Goal: Task Accomplishment & Management: Complete application form

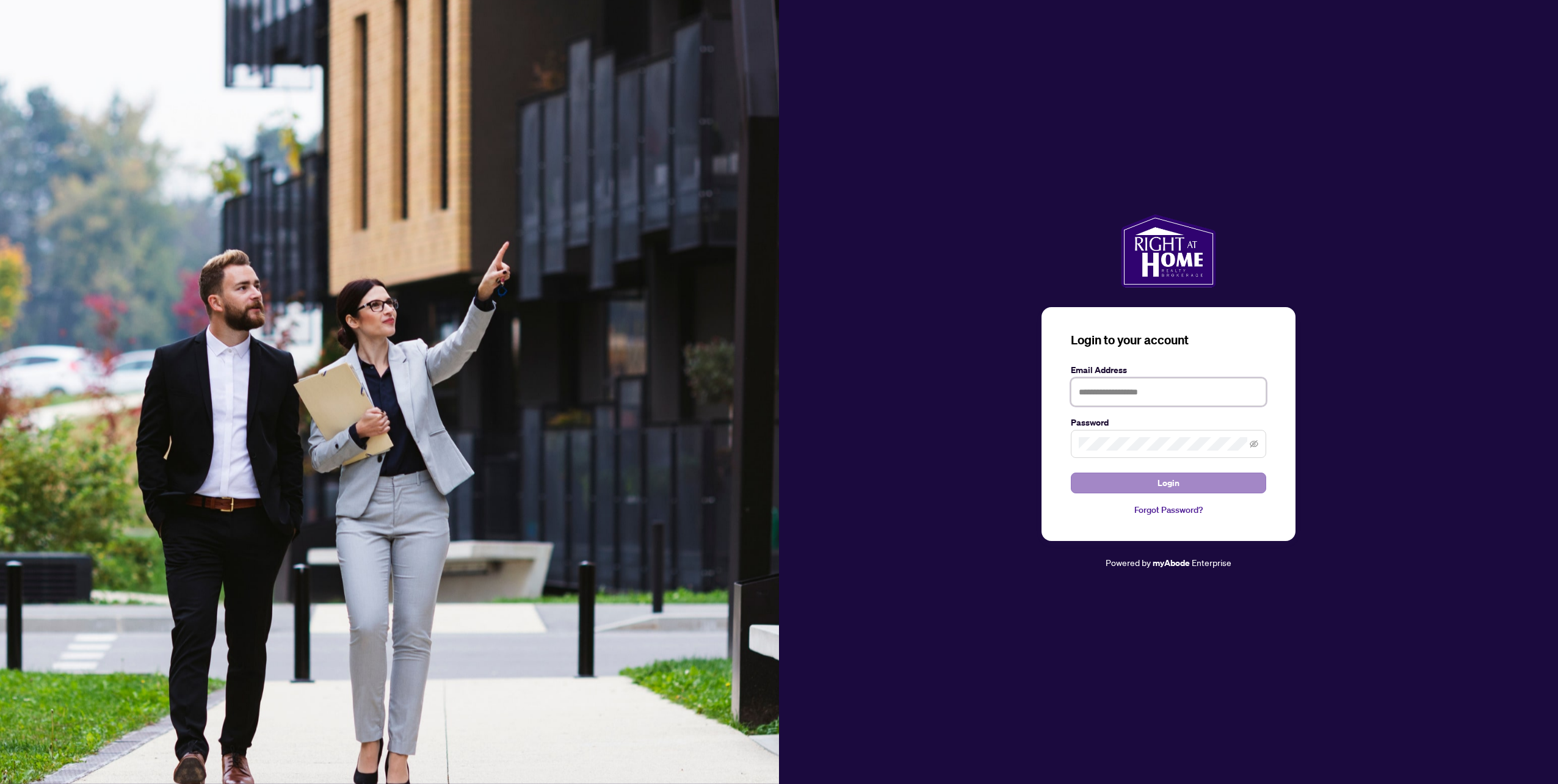
type input "**********"
click at [1164, 485] on span "Login" at bounding box center [1168, 482] width 22 height 20
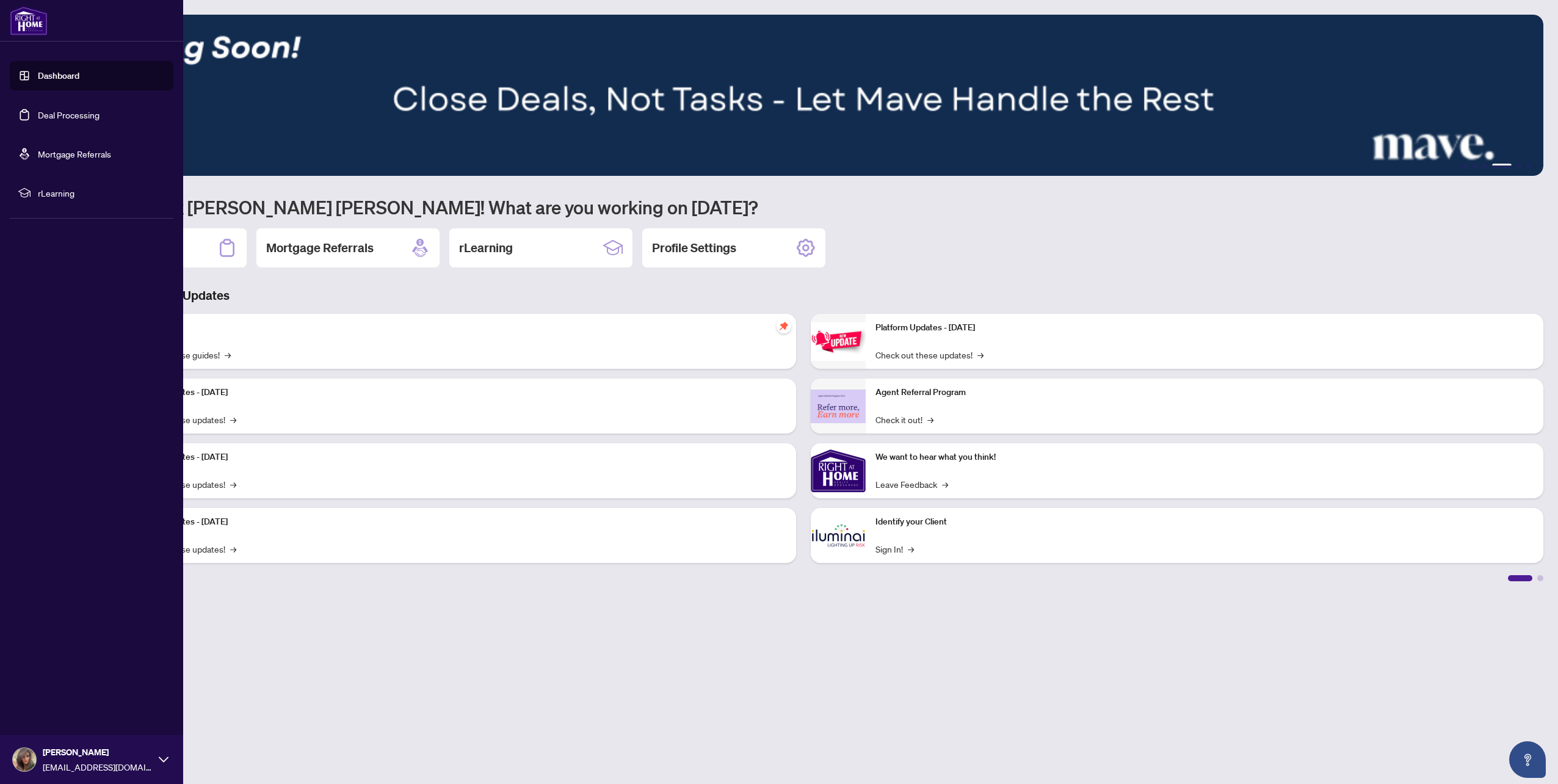
click at [51, 75] on link "Dashboard" at bounding box center [59, 75] width 42 height 11
click at [79, 78] on link "Dashboard" at bounding box center [59, 75] width 42 height 11
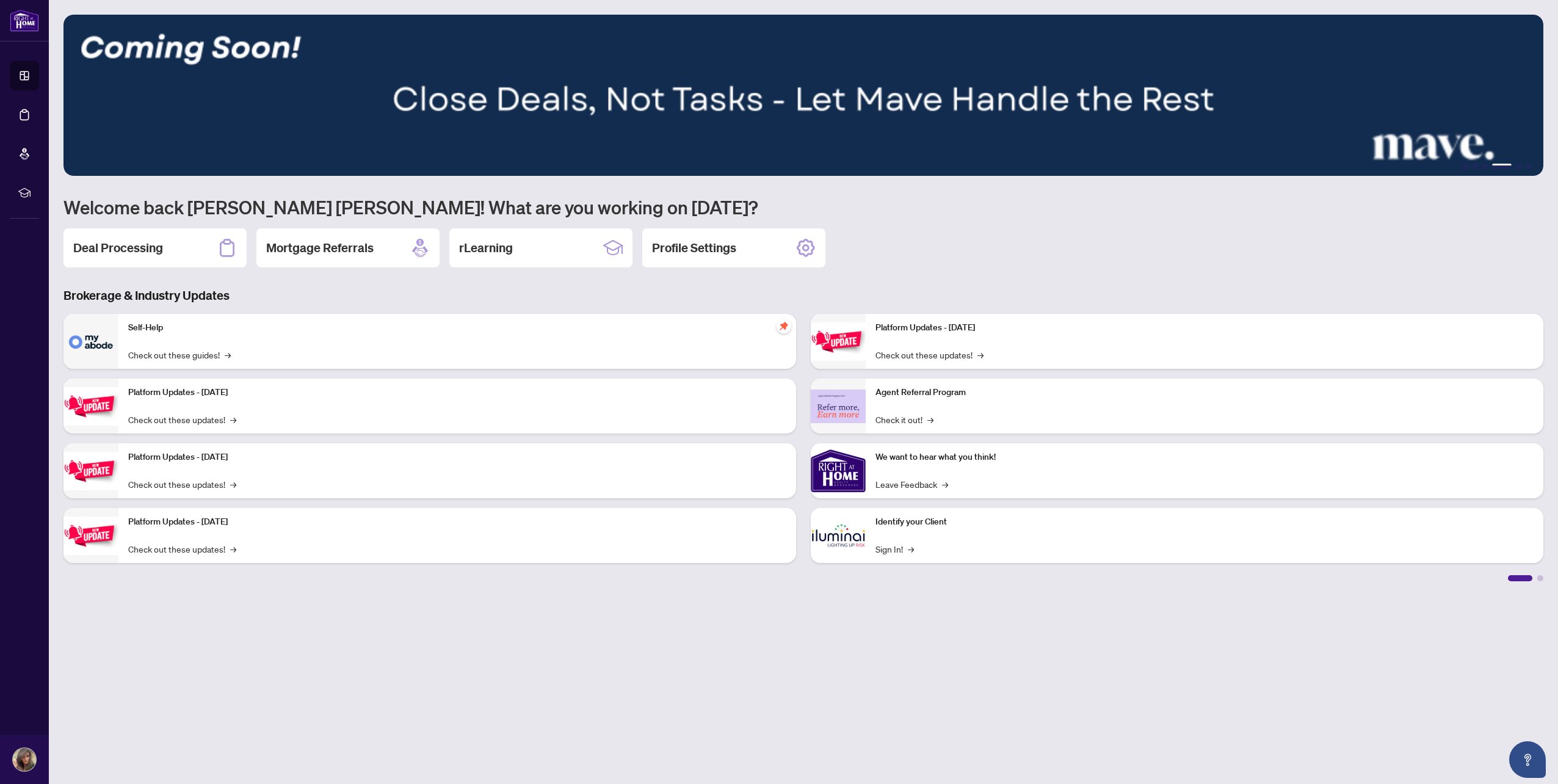
click at [154, 248] on h2 "Deal Processing" at bounding box center [118, 247] width 90 height 17
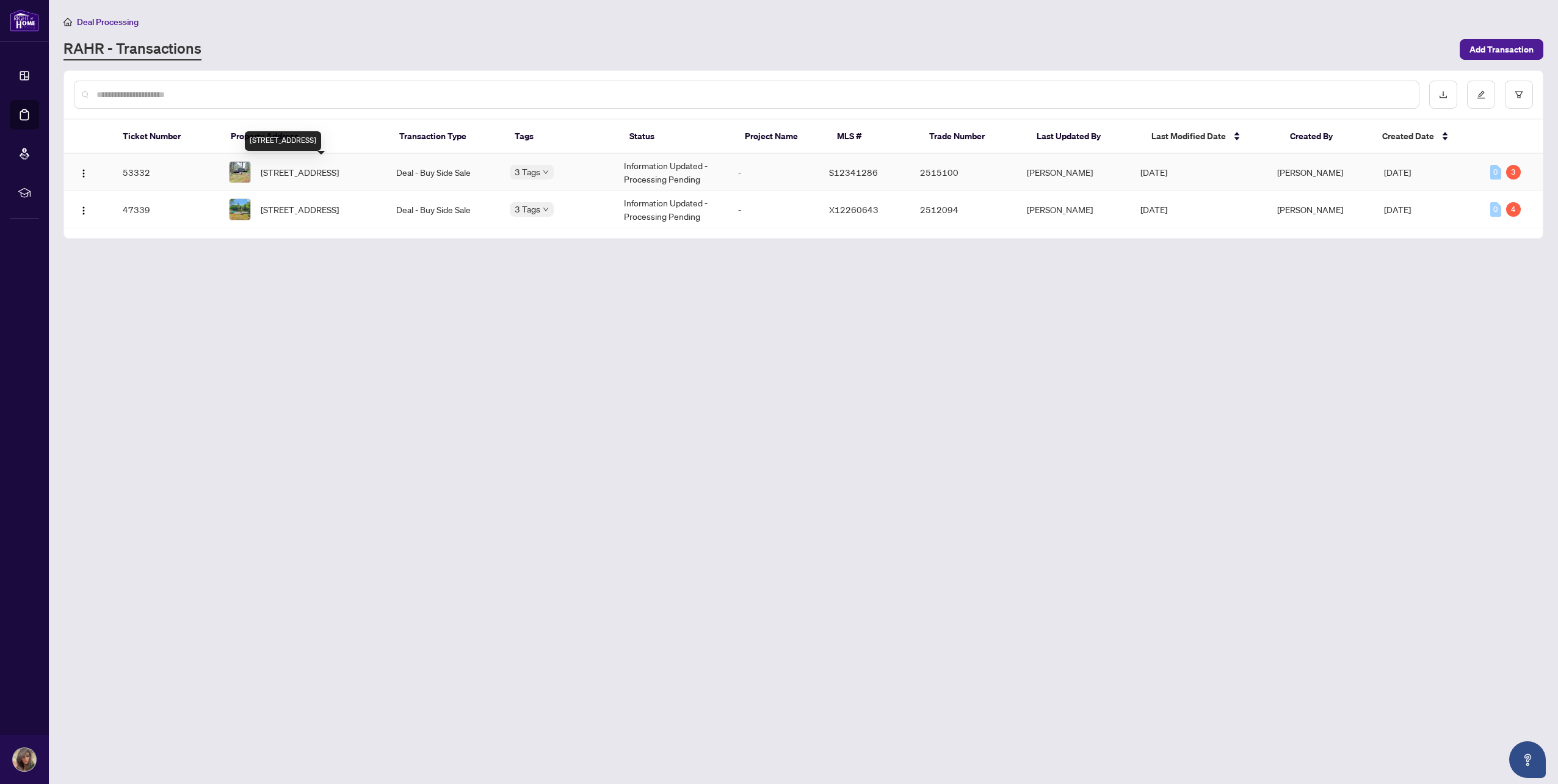
click at [304, 167] on span "[STREET_ADDRESS]" at bounding box center [299, 172] width 78 height 13
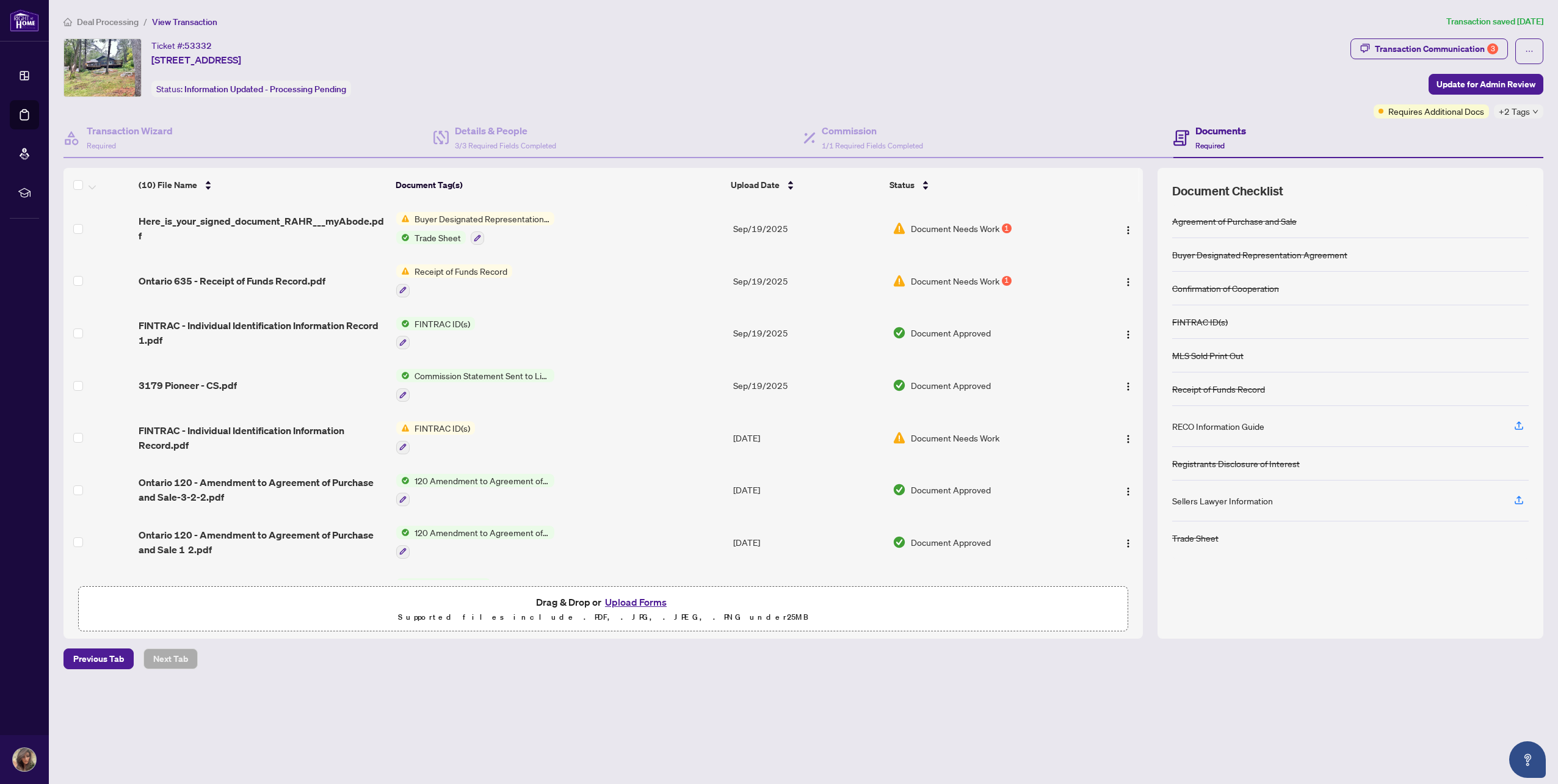
click at [448, 268] on span "Receipt of Funds Record" at bounding box center [461, 271] width 102 height 13
click at [963, 277] on span "Document Needs Work" at bounding box center [955, 280] width 89 height 13
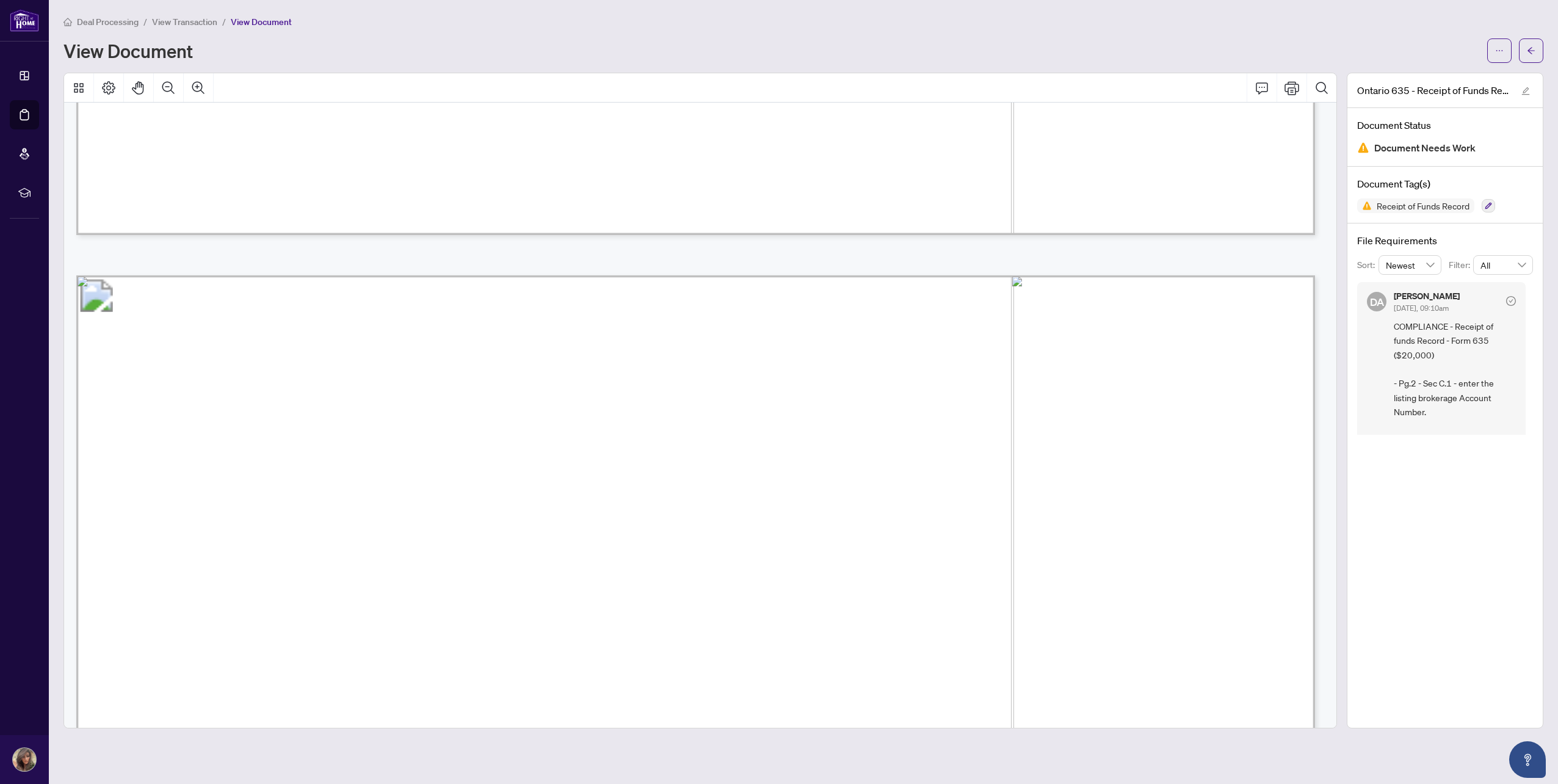
scroll to position [3357, 0]
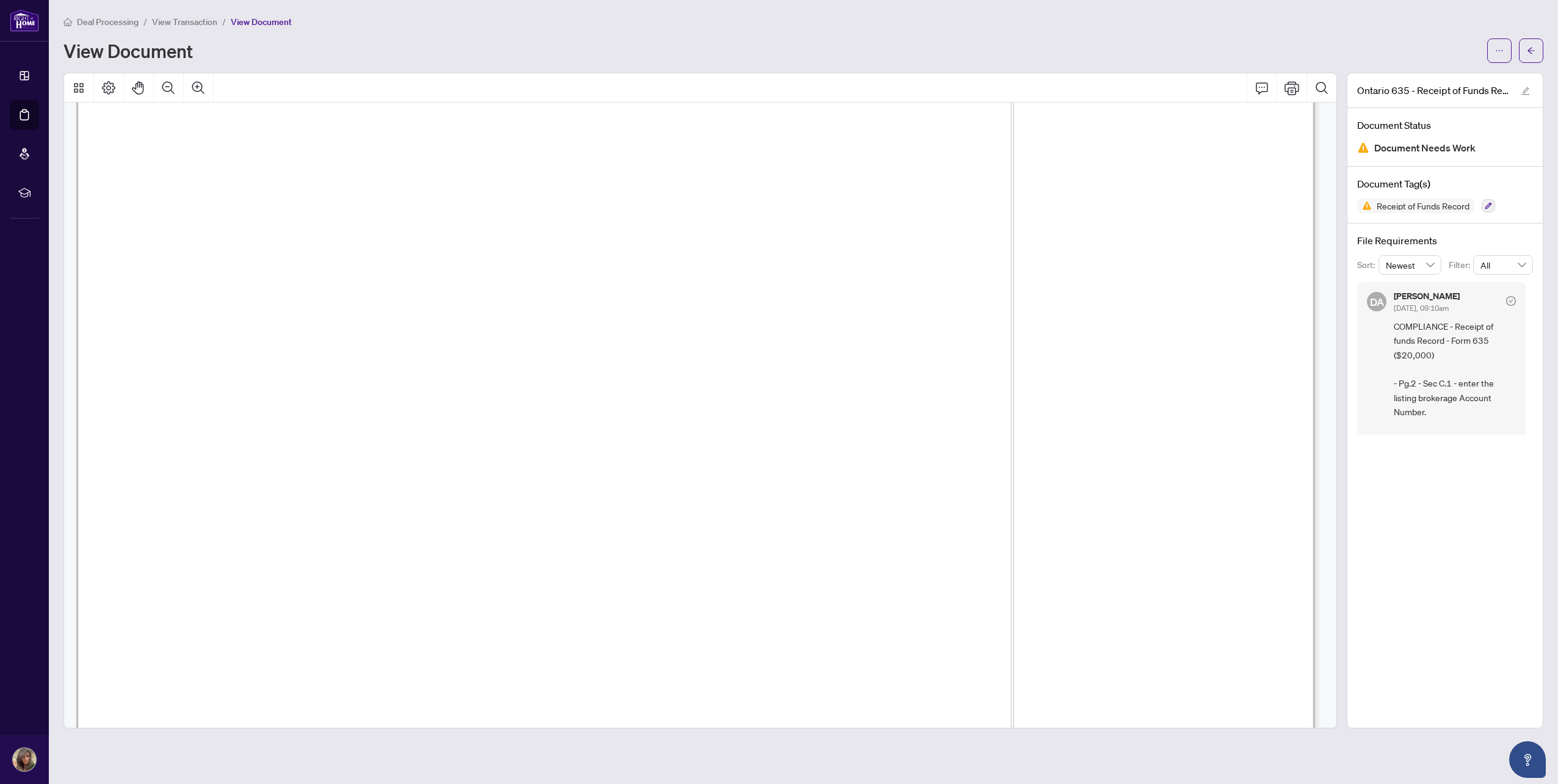
click at [1409, 389] on span "COMPLIANCE - Receipt of funds Record - Form 635 ($20,000) - Pg.2 - Sec C.1 - en…" at bounding box center [1455, 440] width 122 height 242
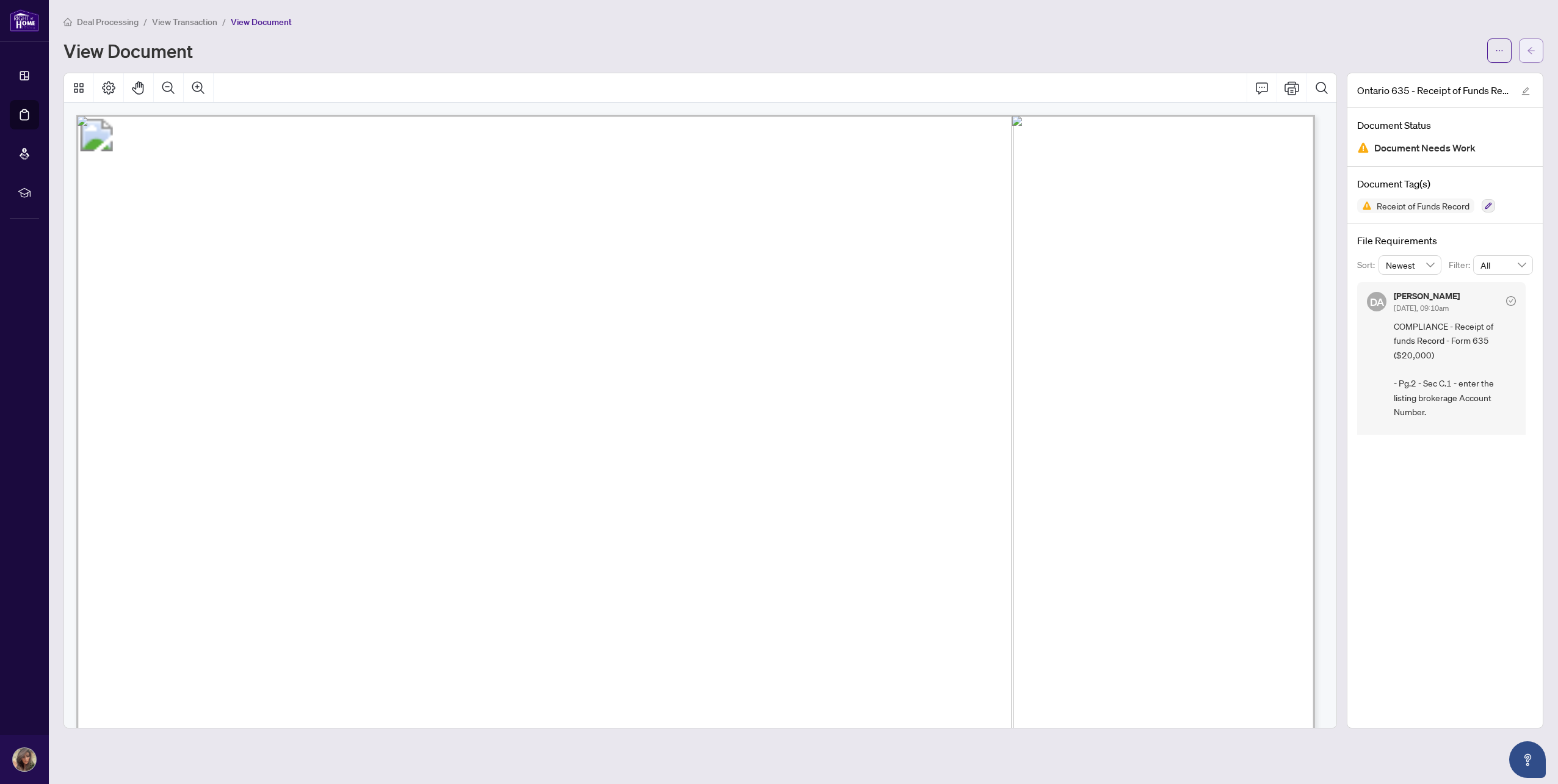
click at [1527, 43] on button "button" at bounding box center [1531, 51] width 24 height 24
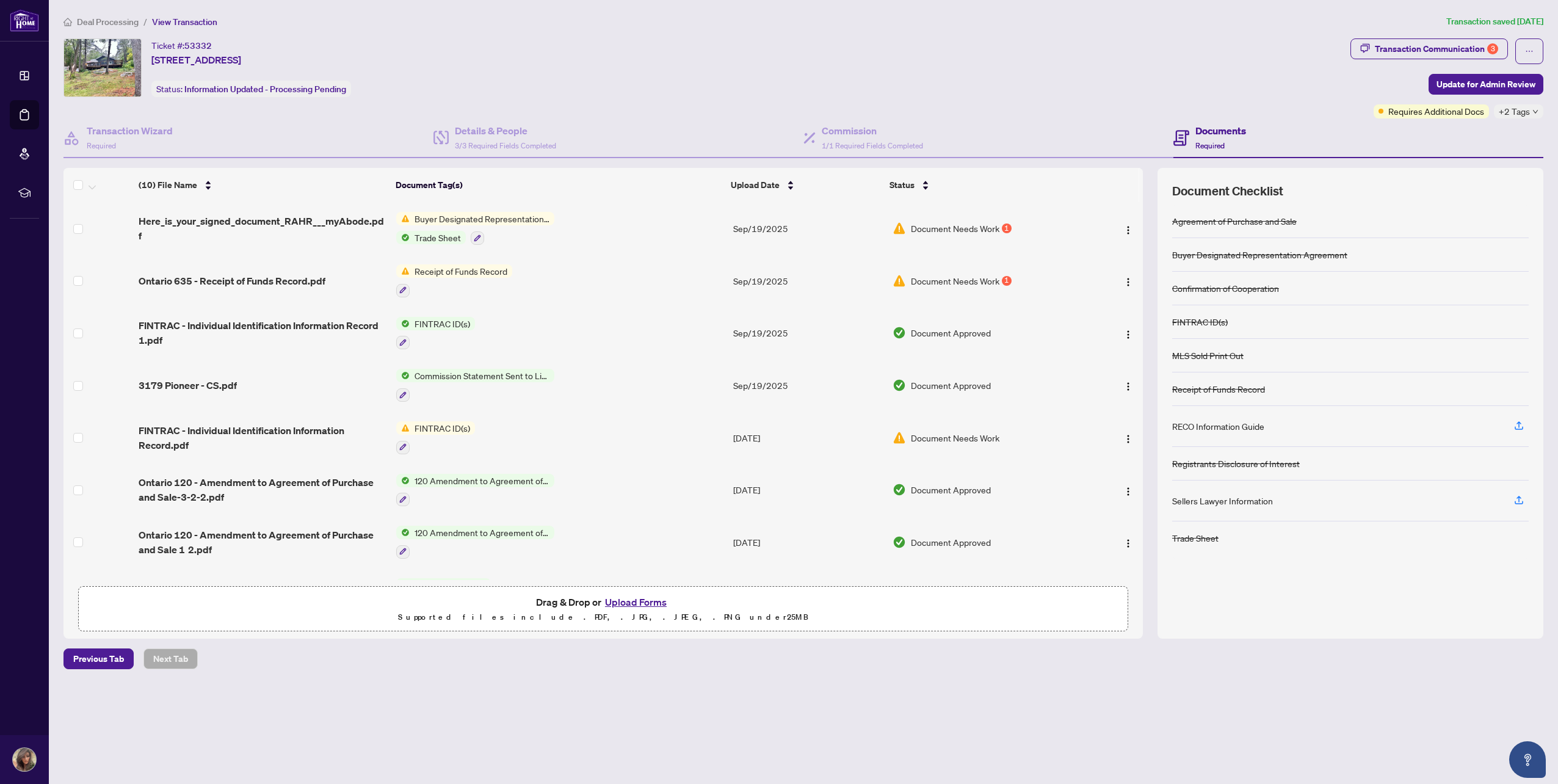
click at [936, 436] on span "Document Needs Work" at bounding box center [955, 438] width 89 height 13
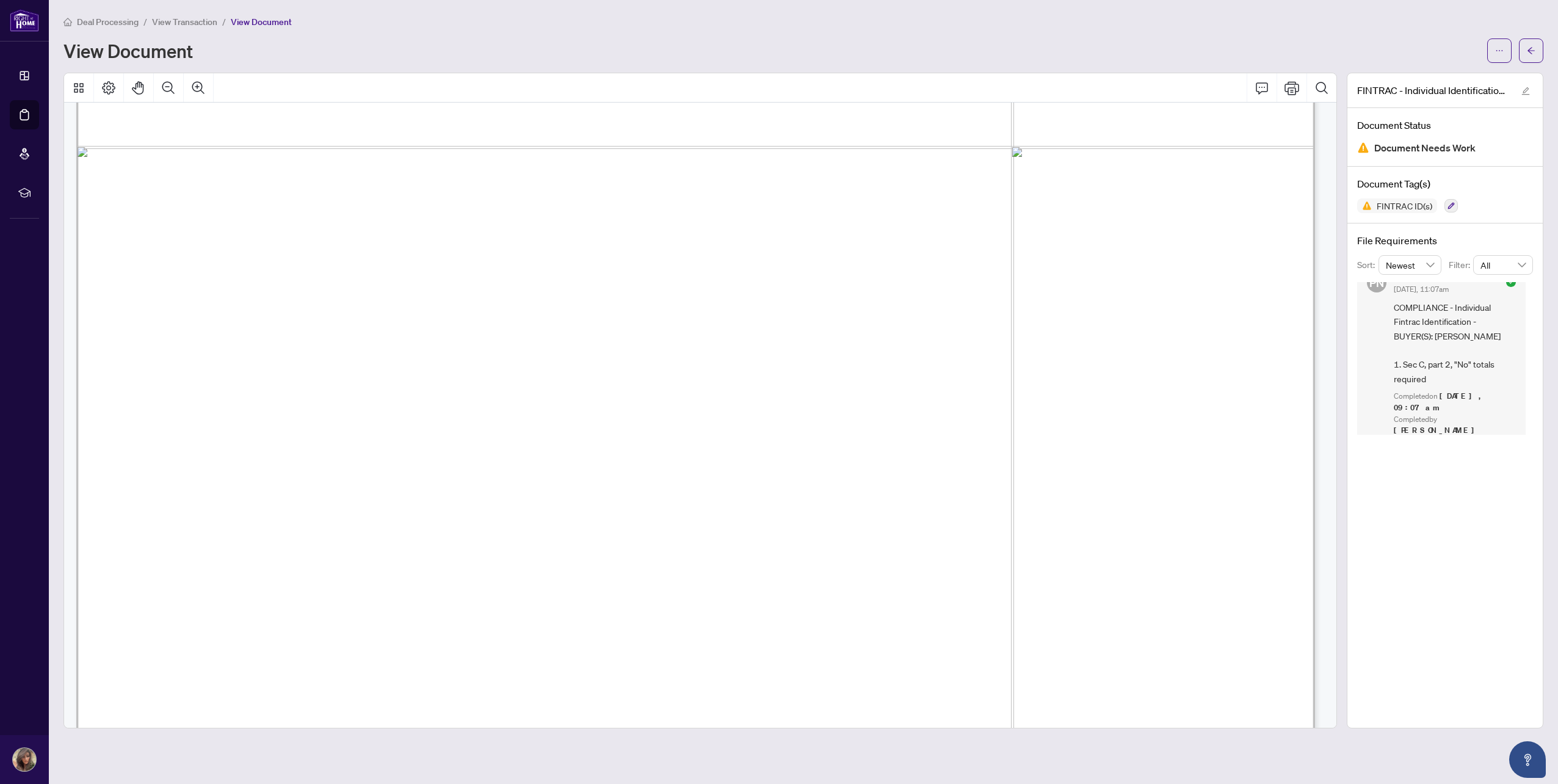
scroll to position [4211, 0]
click at [1527, 41] on span "button" at bounding box center [1531, 51] width 9 height 20
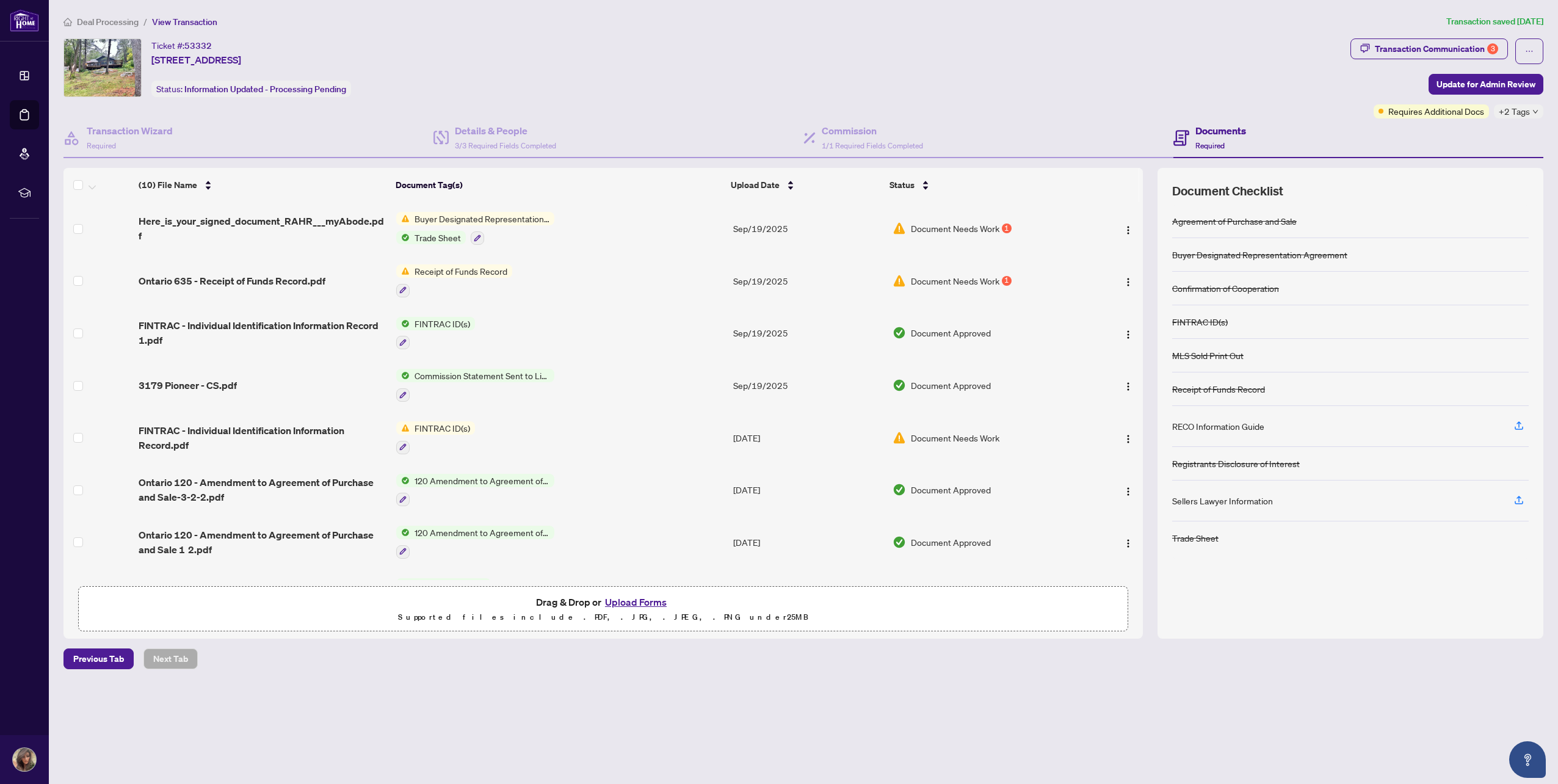
click at [637, 602] on button "Upload Forms" at bounding box center [636, 602] width 69 height 16
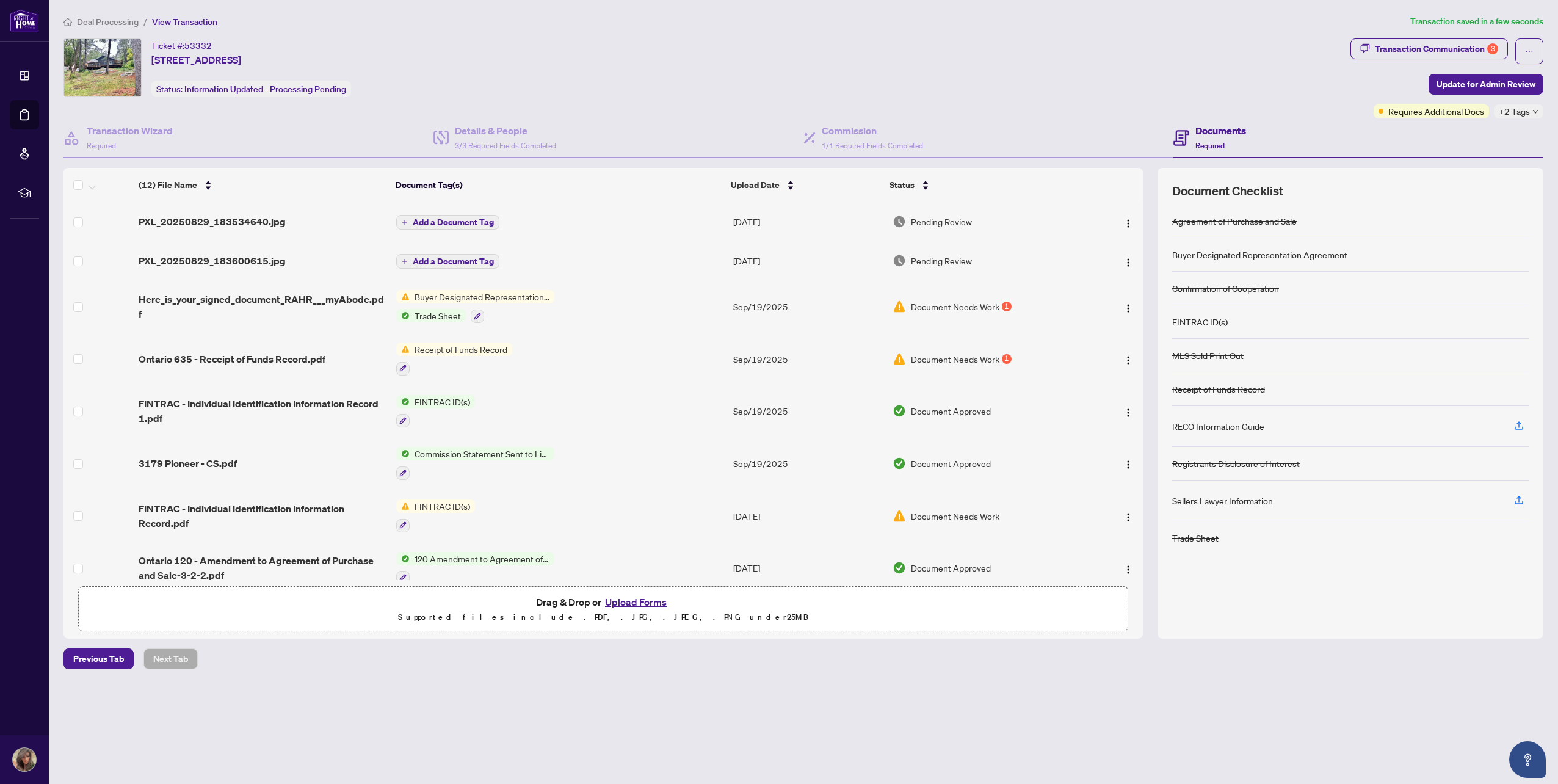
click at [442, 223] on span "Add a Document Tag" at bounding box center [453, 223] width 81 height 9
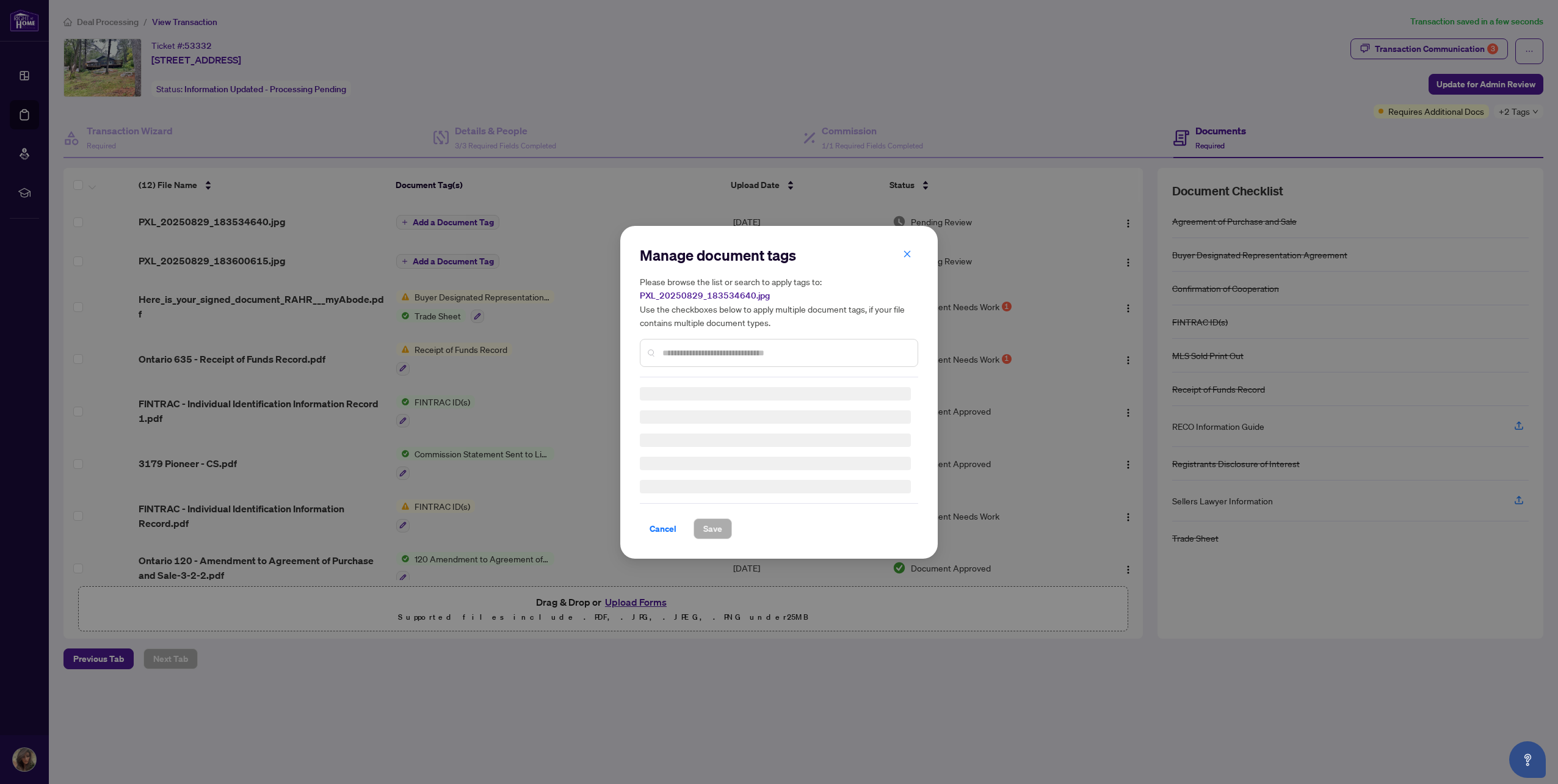
click at [711, 350] on div "Manage document tags Please browse the list or search to apply tags to: PXL_202…" at bounding box center [779, 311] width 278 height 132
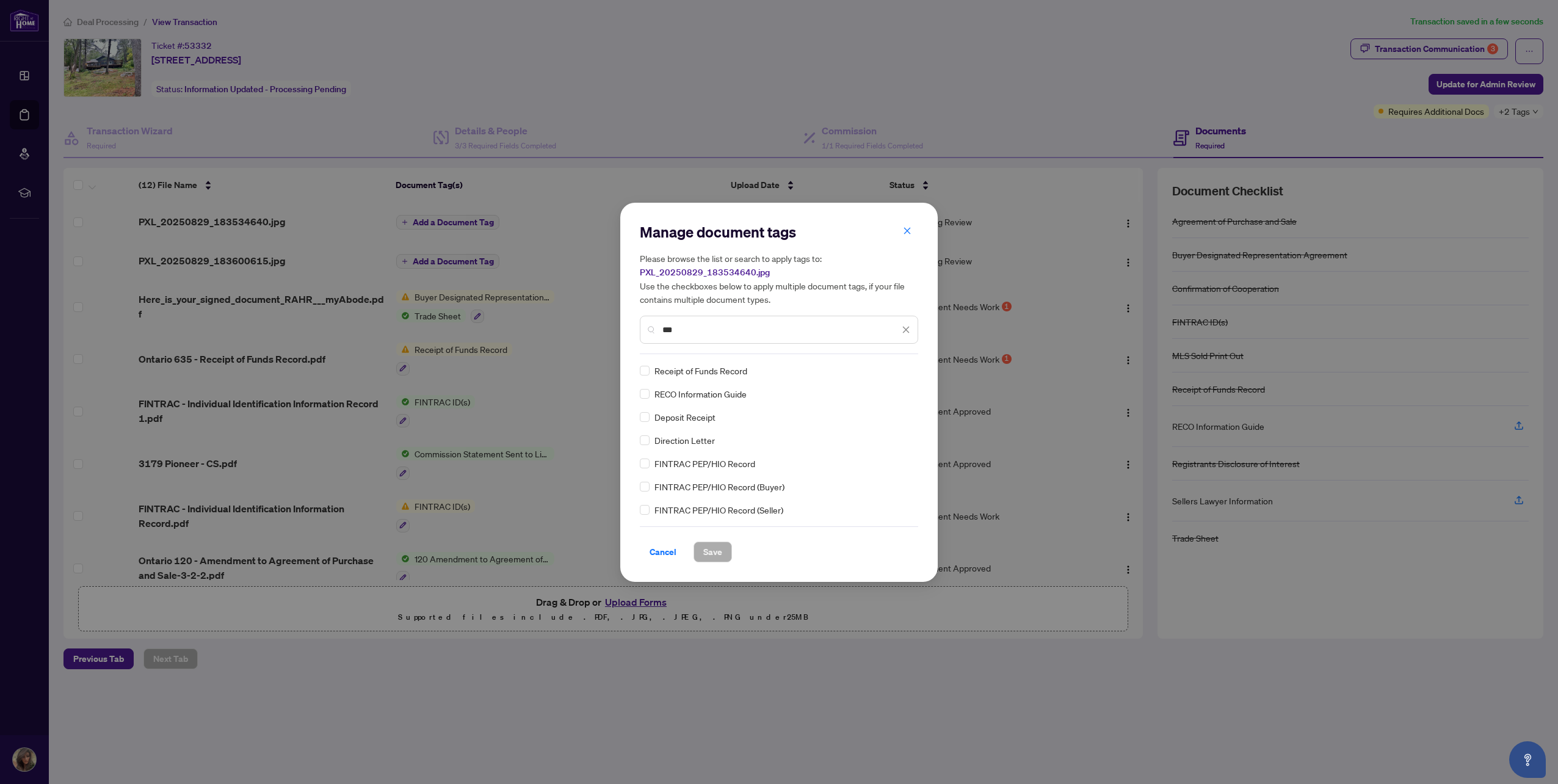
type input "***"
click at [677, 369] on span "Receipt of Funds Record" at bounding box center [701, 370] width 93 height 13
click at [704, 549] on span "Save" at bounding box center [713, 551] width 19 height 20
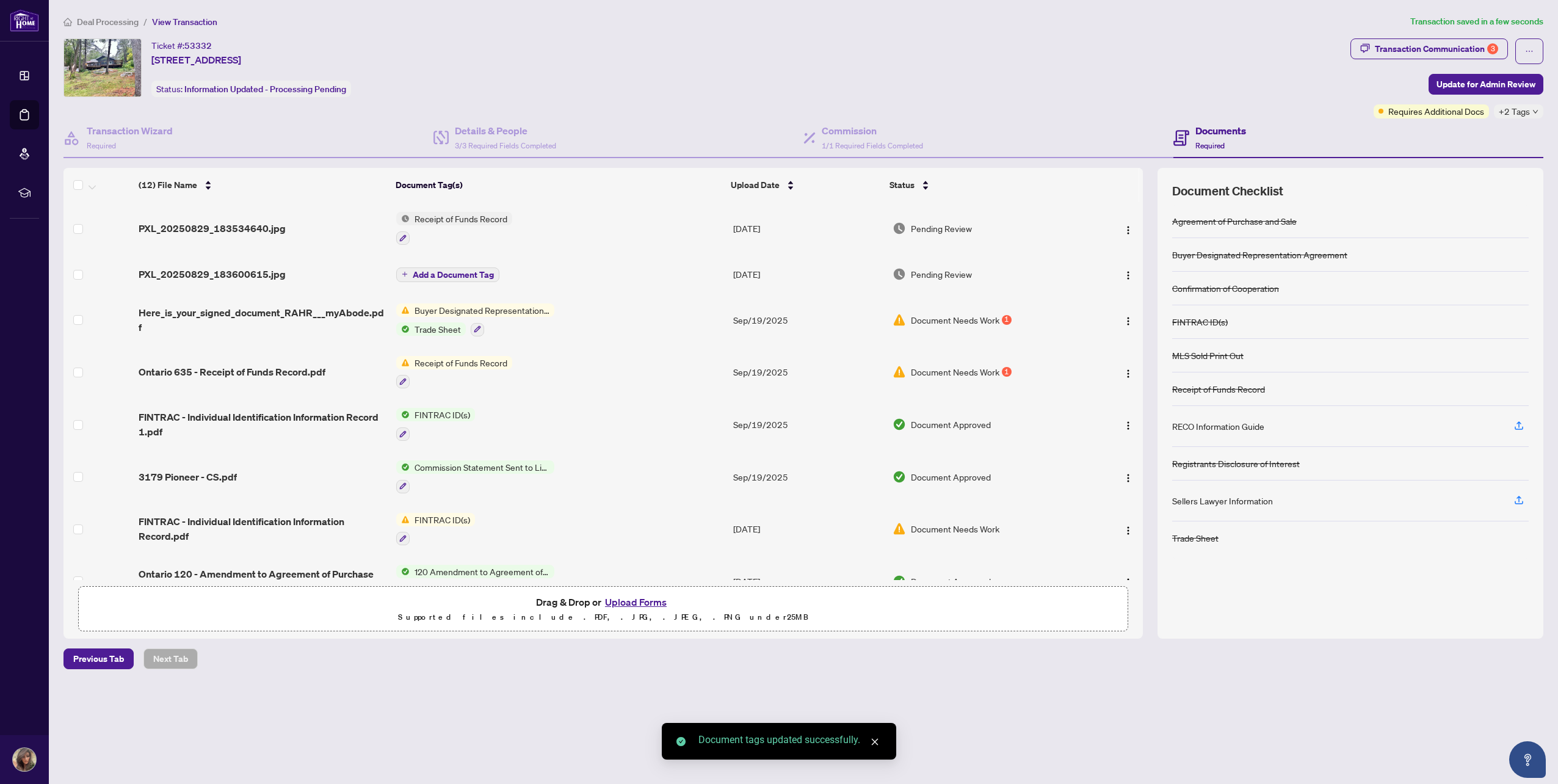
click at [430, 274] on span "Add a Document Tag" at bounding box center [453, 275] width 81 height 9
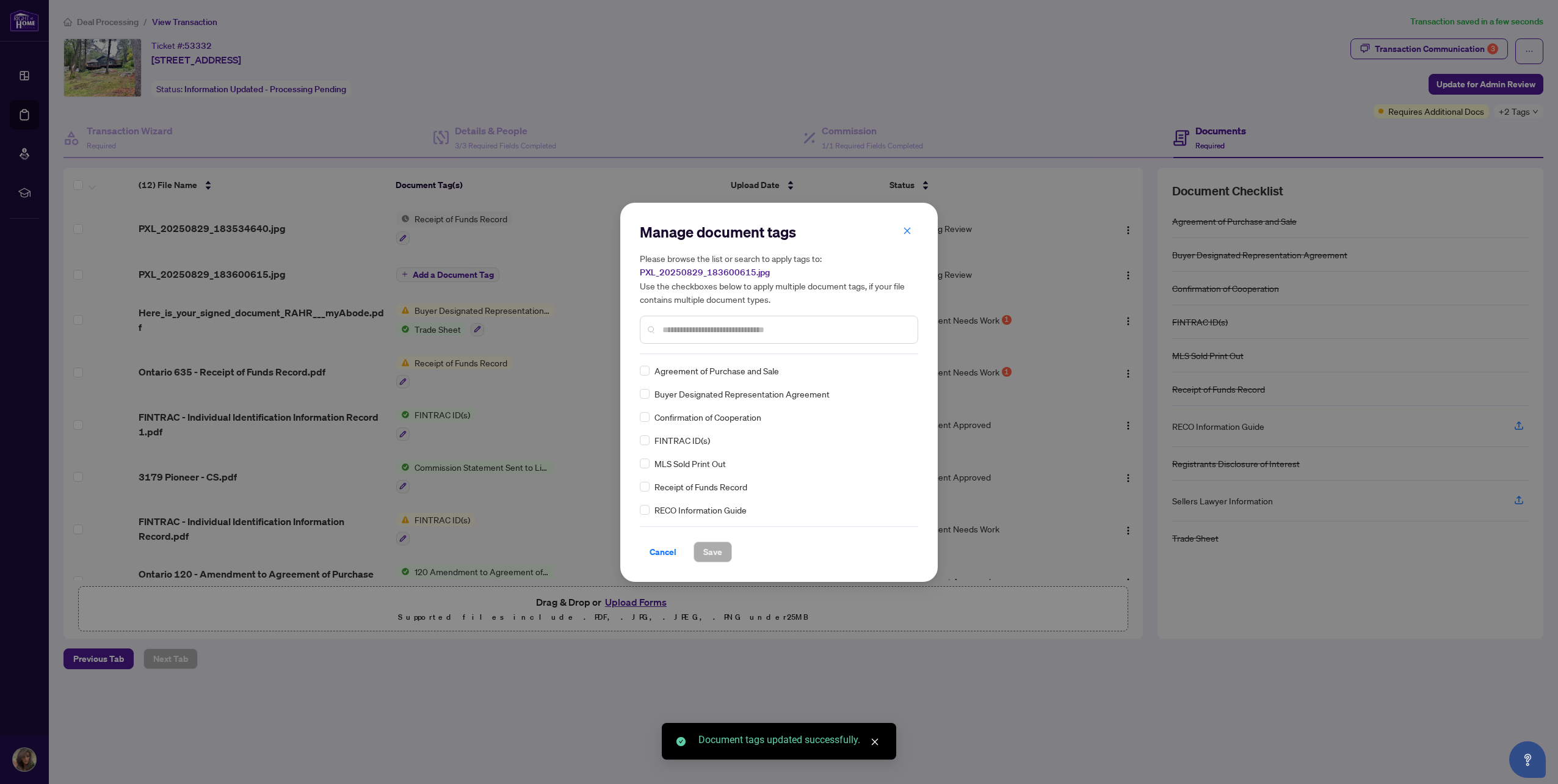
click at [696, 336] on div at bounding box center [779, 329] width 278 height 28
click at [693, 347] on div "Manage document tags Please browse the list or search to apply tags to: PXL_202…" at bounding box center [779, 288] width 278 height 132
click at [687, 326] on input "text" at bounding box center [785, 329] width 245 height 13
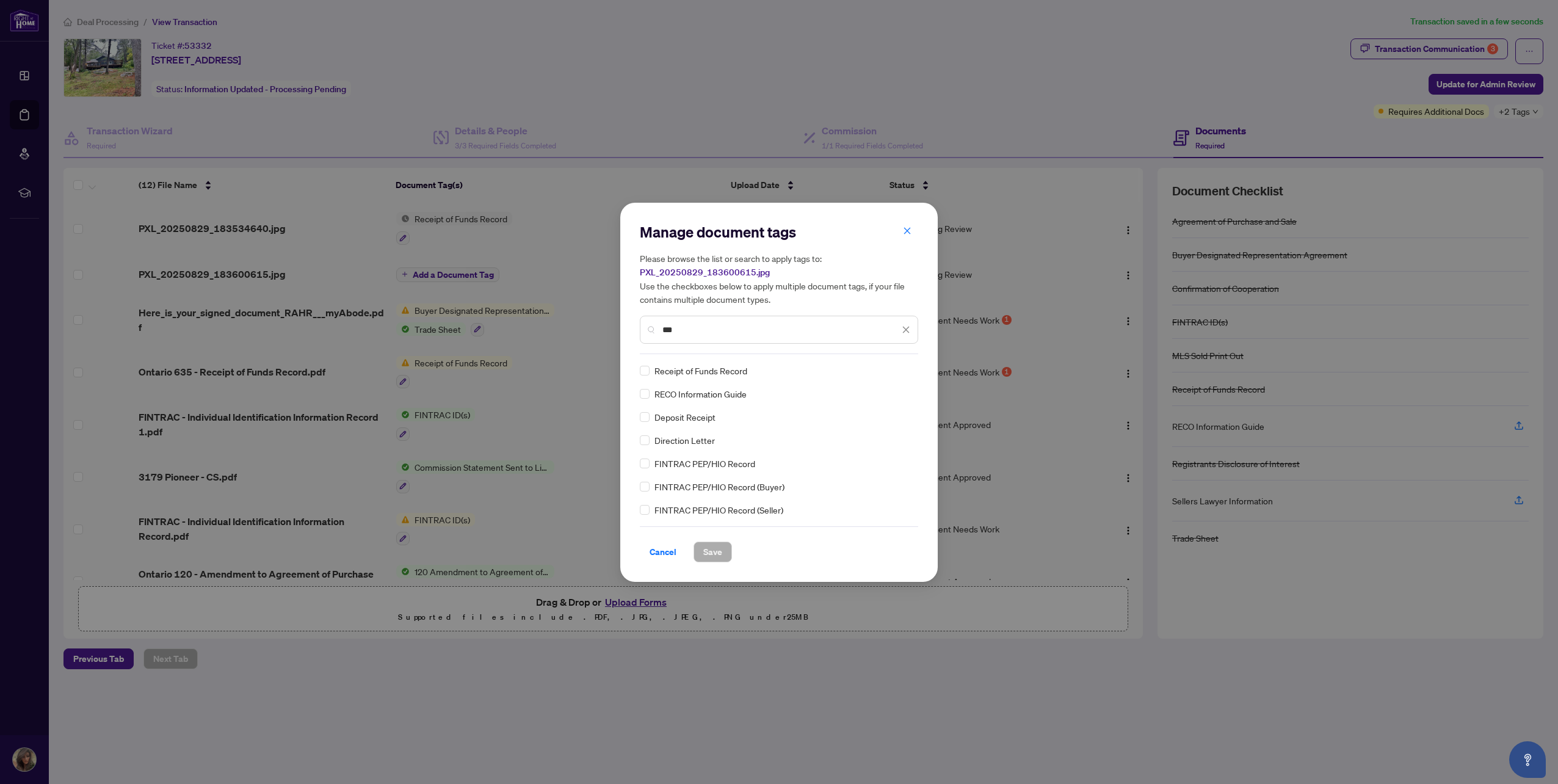
type input "***"
click at [635, 372] on div "Manage document tags Please browse the list or search to apply tags to: PXL_202…" at bounding box center [779, 392] width 318 height 379
click at [715, 551] on span "Save" at bounding box center [713, 551] width 19 height 20
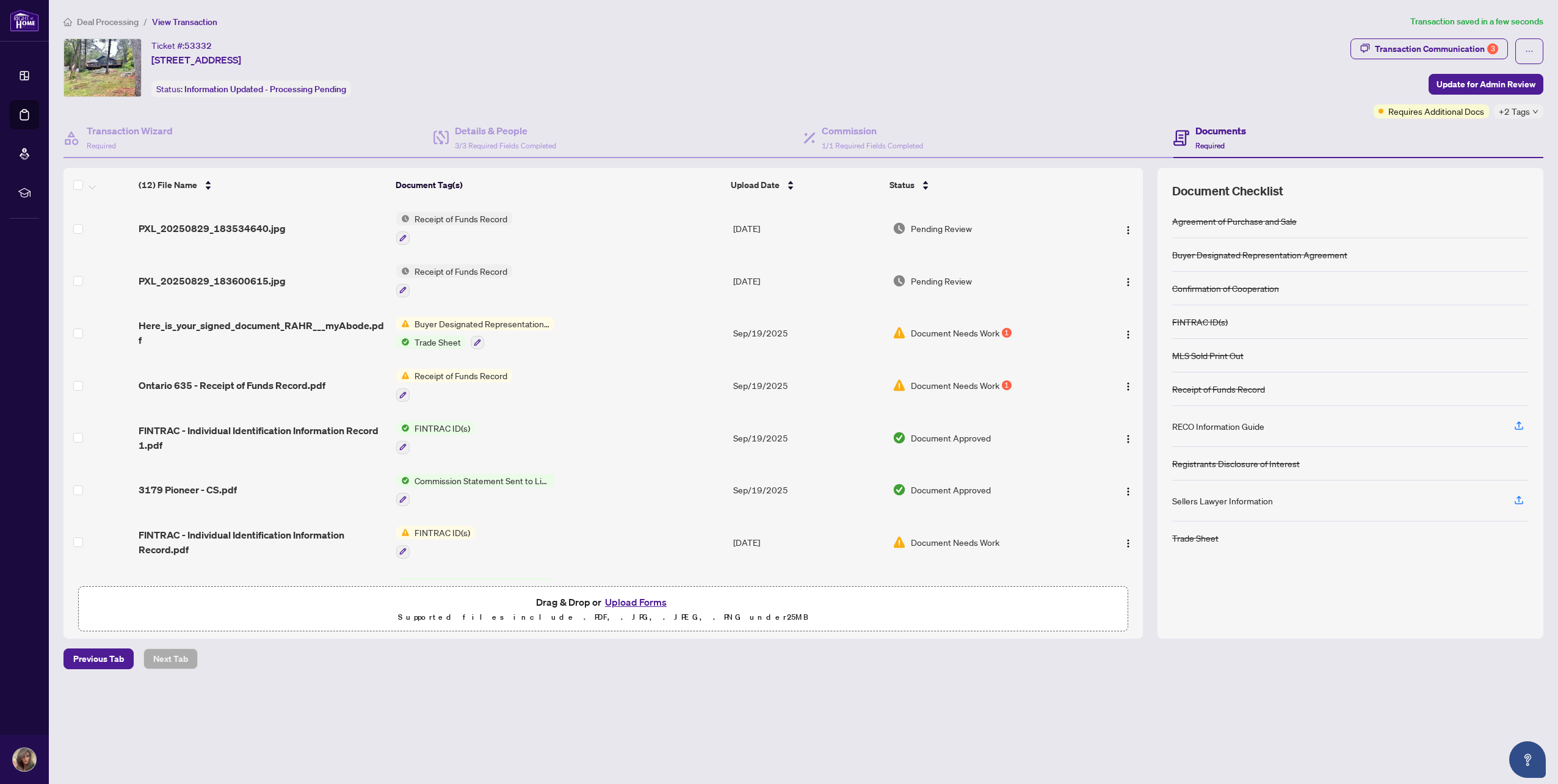
click at [1528, 116] on span "+2 Tags" at bounding box center [1514, 111] width 31 height 14
click at [1397, 109] on span "Requires Additional Docs" at bounding box center [1436, 111] width 96 height 13
drag, startPoint x: 1397, startPoint y: 109, endPoint x: 1455, endPoint y: 119, distance: 58.9
click at [1455, 119] on div "Documents Required" at bounding box center [1358, 138] width 370 height 40
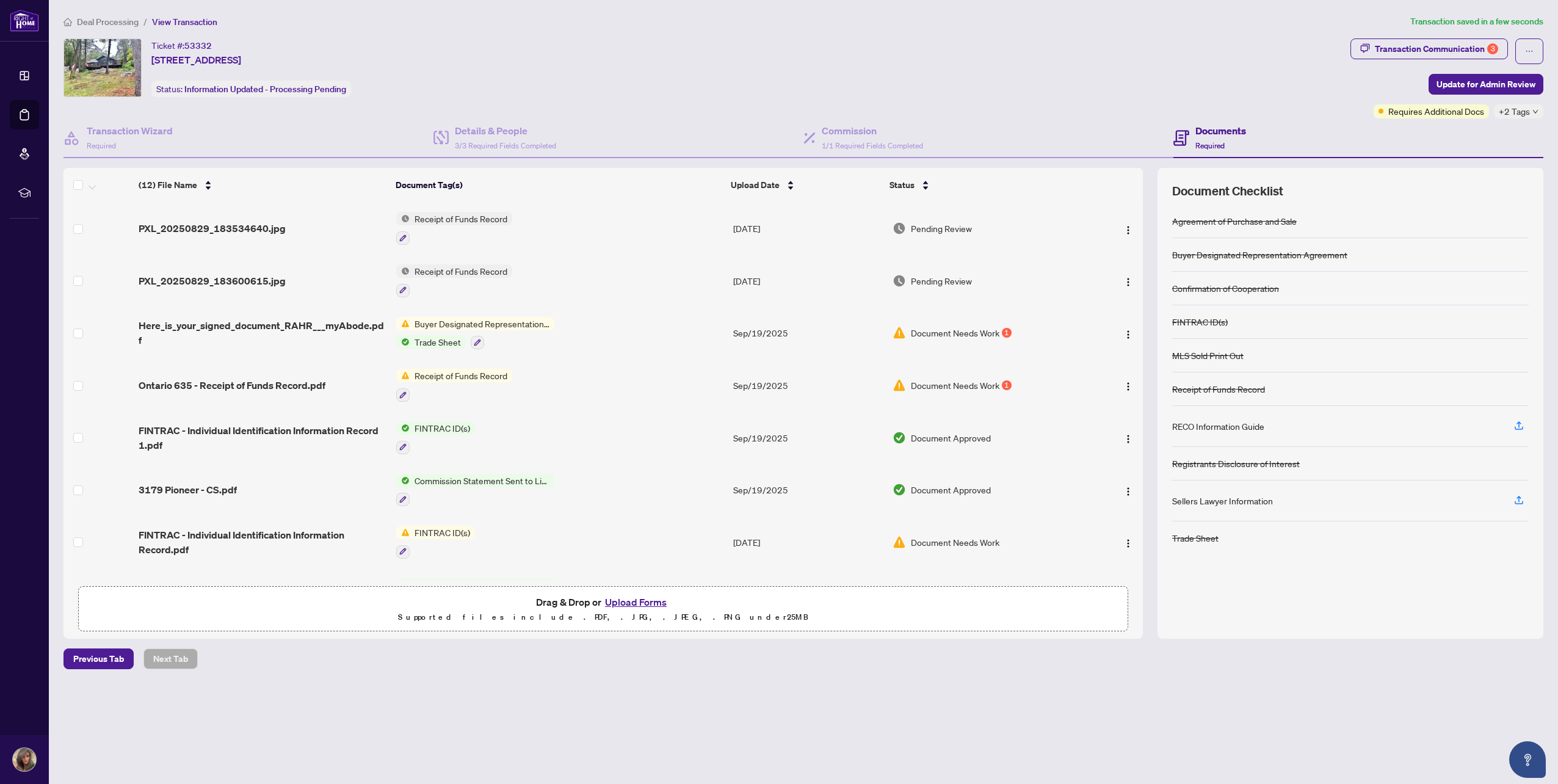
click at [1517, 113] on span "+2 Tags" at bounding box center [1514, 111] width 31 height 14
click at [1390, 47] on div "Transaction Communication 3" at bounding box center [1436, 48] width 123 height 20
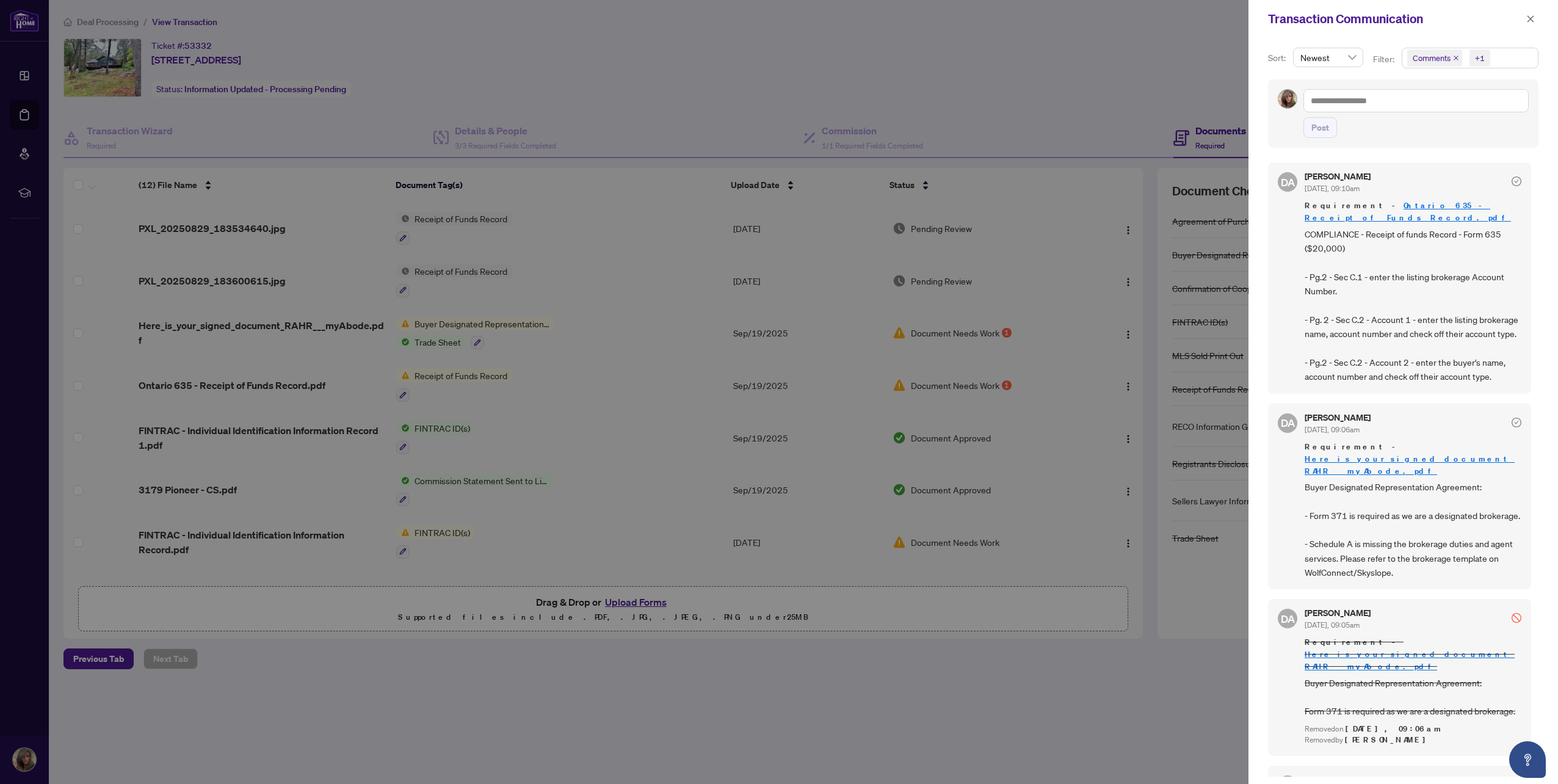
click at [1112, 94] on div at bounding box center [779, 392] width 1558 height 784
click at [1538, 15] on div "Transaction Communication" at bounding box center [1403, 19] width 310 height 38
click at [1533, 17] on icon "close" at bounding box center [1530, 18] width 7 height 7
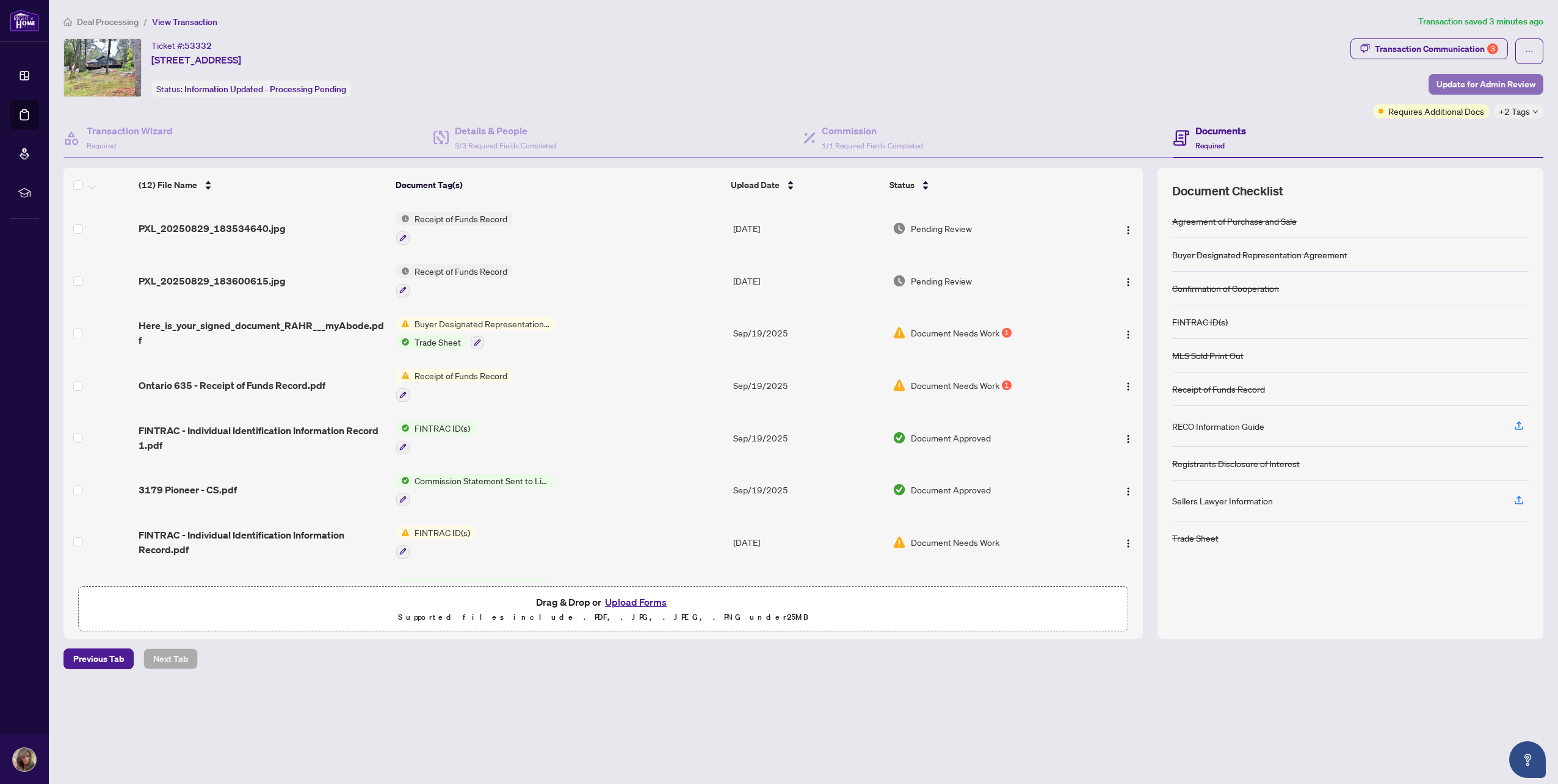
click at [1442, 89] on span "Update for Admin Review" at bounding box center [1486, 84] width 99 height 20
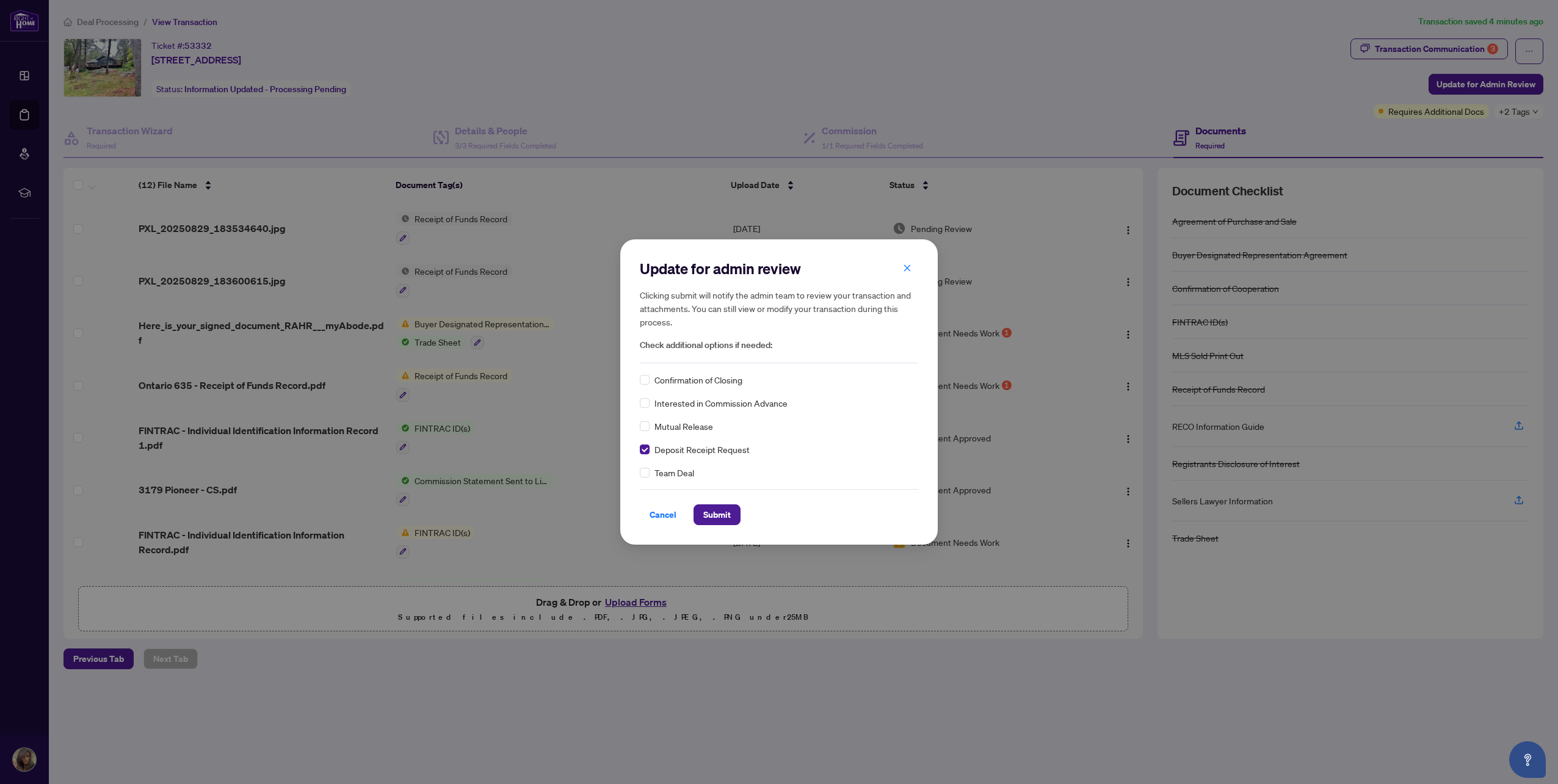
click at [671, 378] on span "Confirmation of Closing" at bounding box center [698, 379] width 88 height 13
drag, startPoint x: 706, startPoint y: 508, endPoint x: 718, endPoint y: 497, distance: 16.3
click at [707, 508] on span "Submit" at bounding box center [718, 515] width 28 height 20
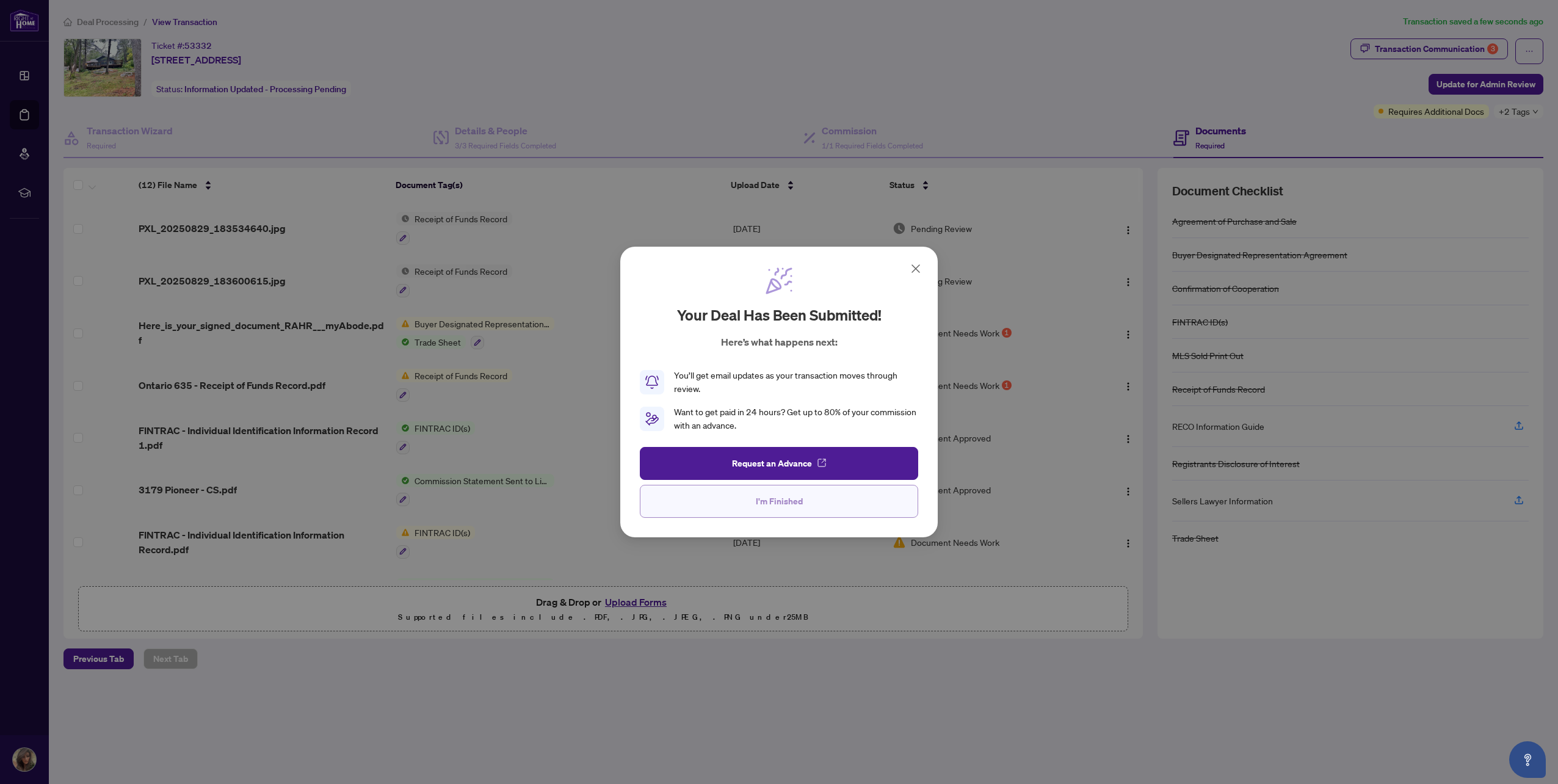
click at [775, 506] on span "I'm Finished" at bounding box center [779, 501] width 47 height 20
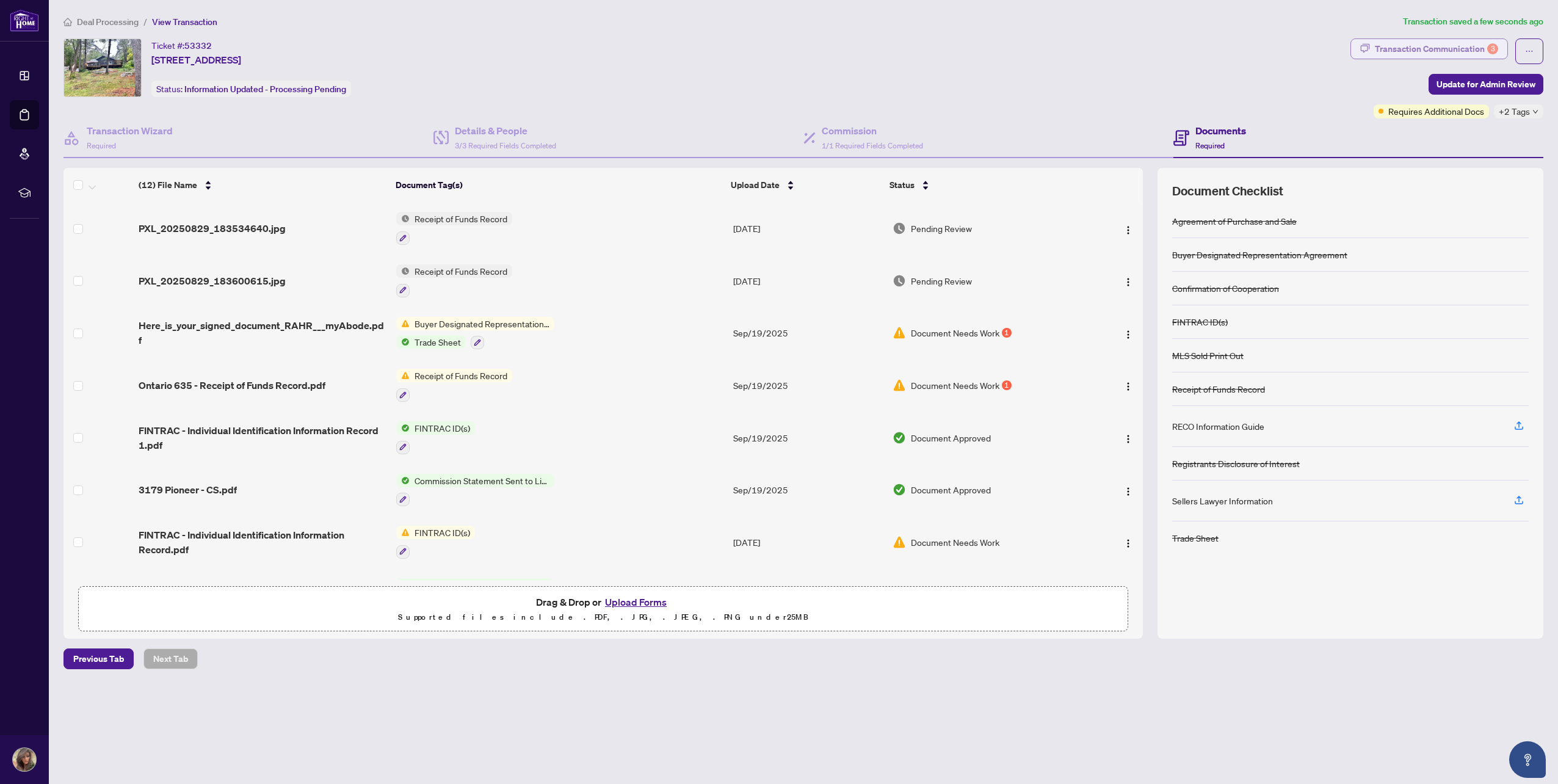
click at [1443, 54] on div "Transaction Communication 3" at bounding box center [1436, 48] width 123 height 20
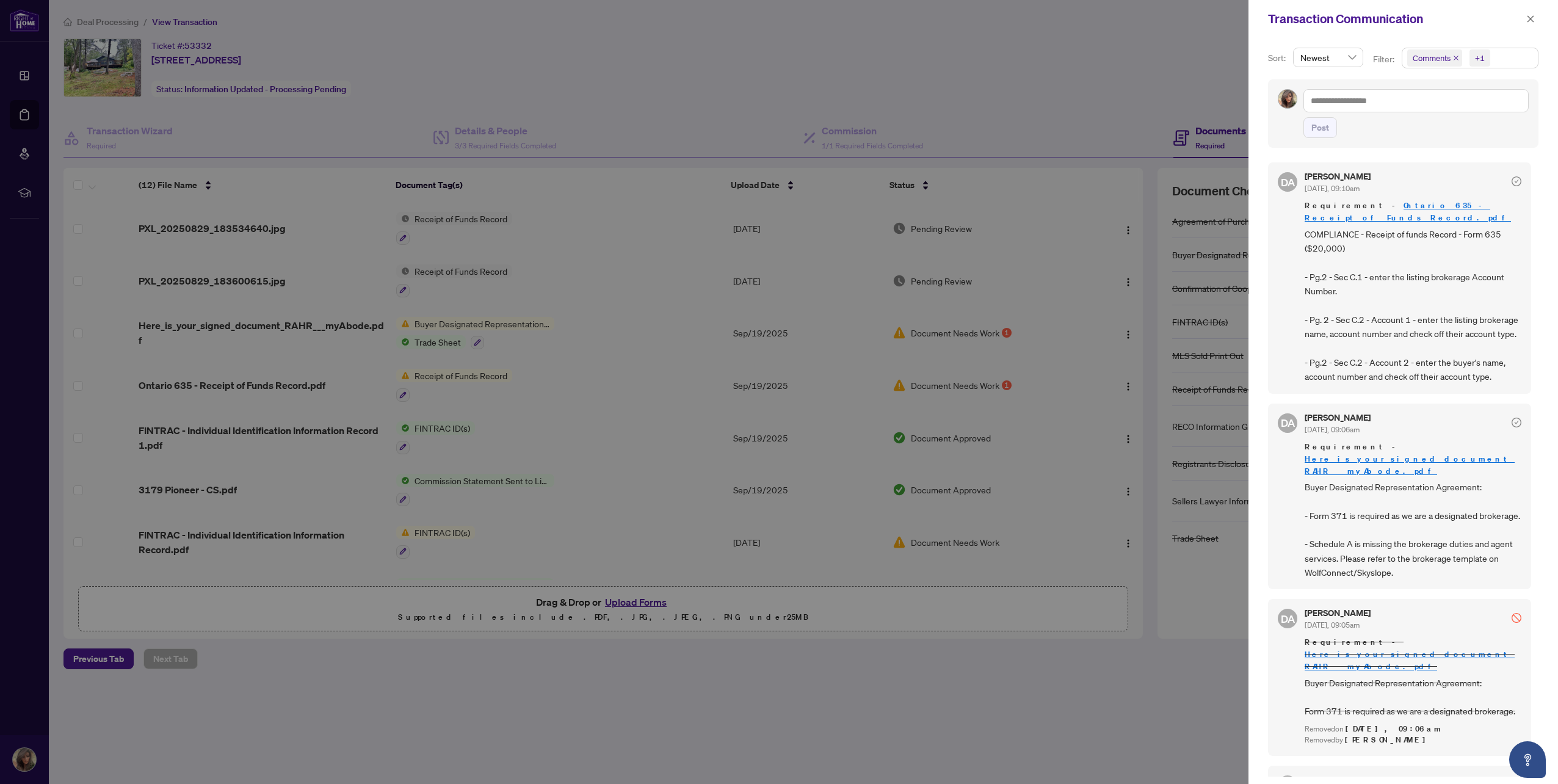
scroll to position [61, 0]
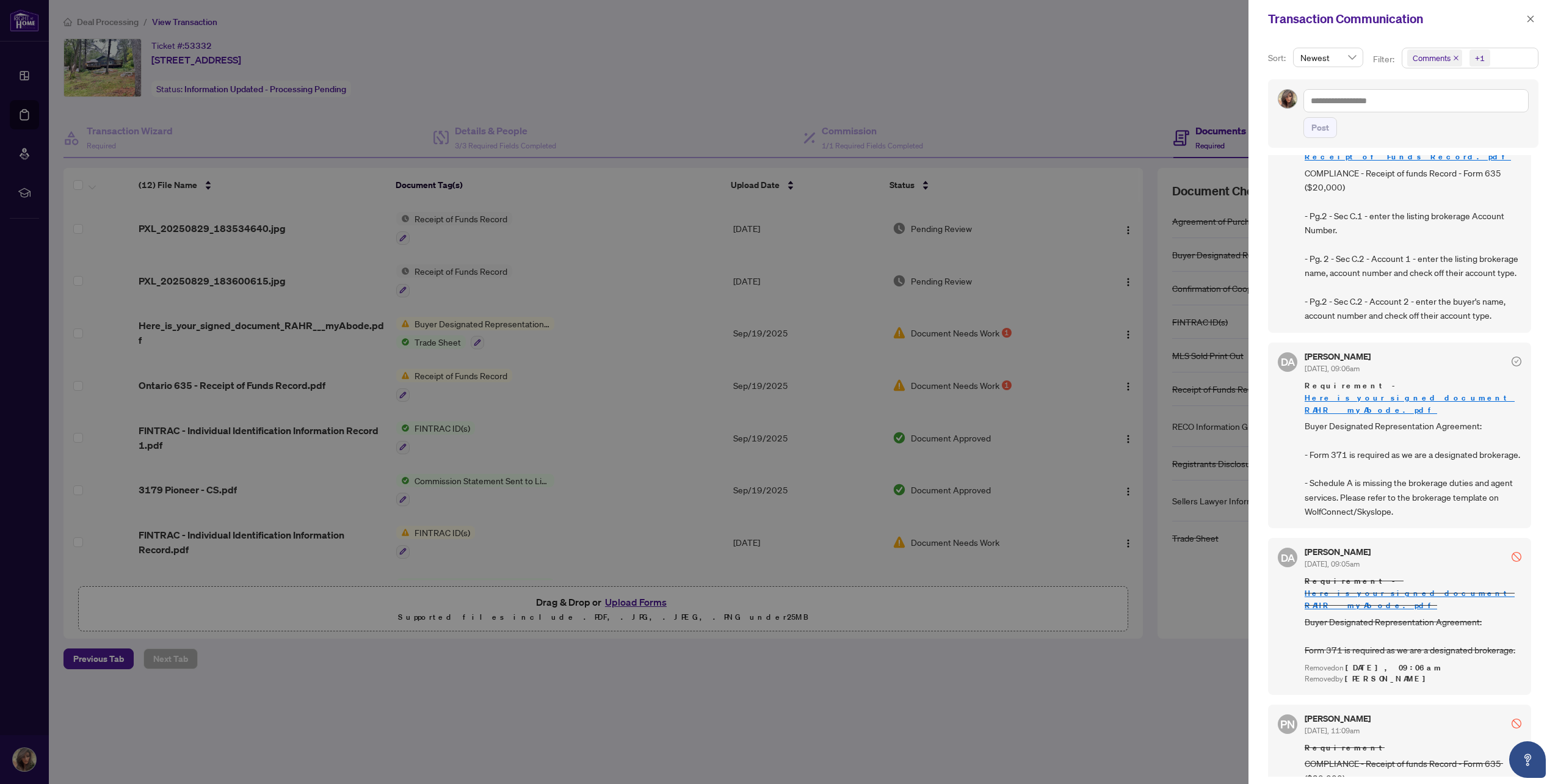
click at [620, 419] on div at bounding box center [779, 392] width 1558 height 784
drag, startPoint x: 1529, startPoint y: 17, endPoint x: 1519, endPoint y: 23, distance: 11.7
click at [1529, 18] on icon "close" at bounding box center [1530, 18] width 7 height 7
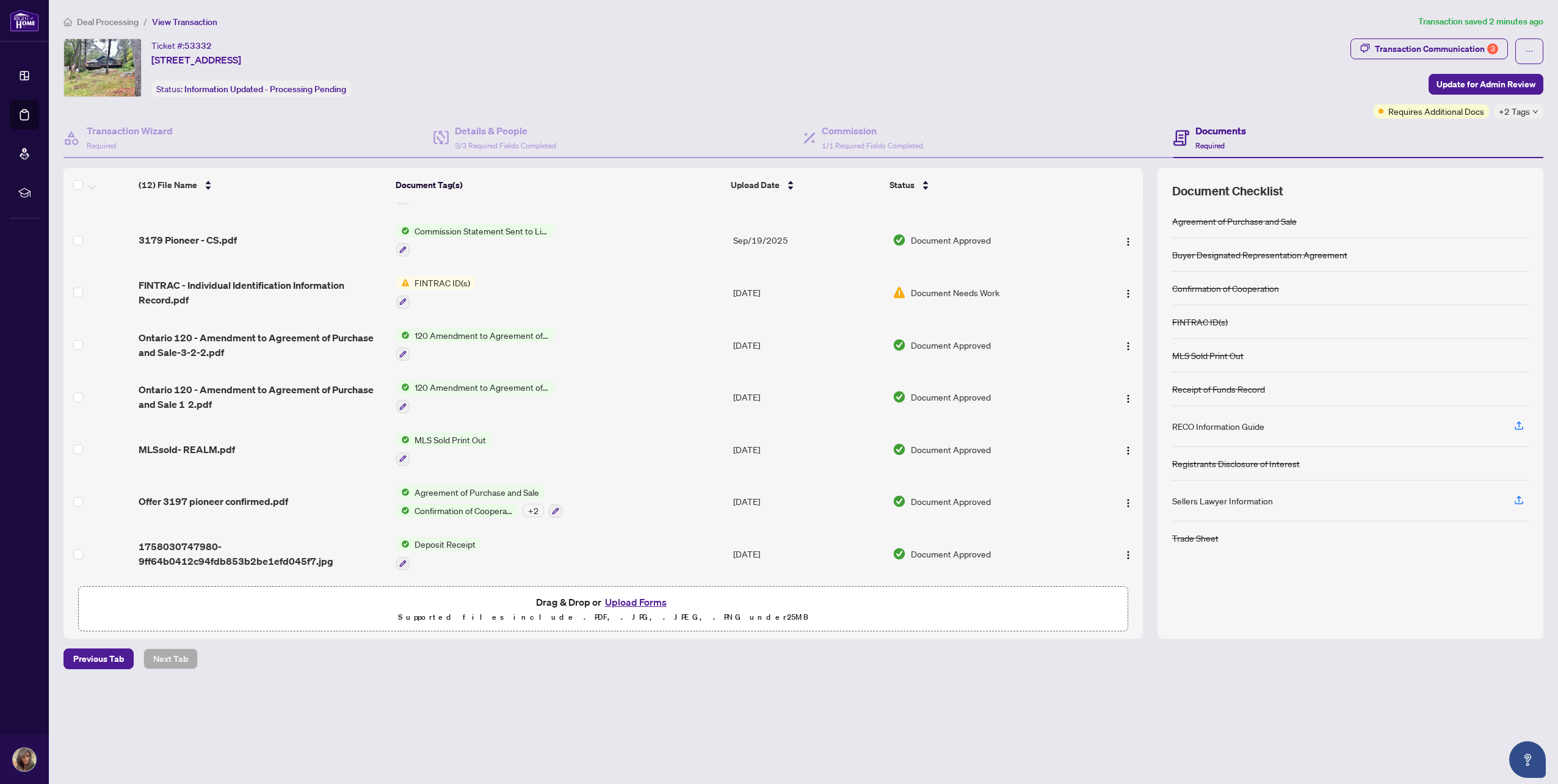
scroll to position [251, 0]
click at [528, 509] on div "+ 2" at bounding box center [533, 509] width 21 height 13
click at [647, 474] on td "Agreement of Purchase and Sale Confirmation of Cooperation + 2" at bounding box center [559, 501] width 337 height 53
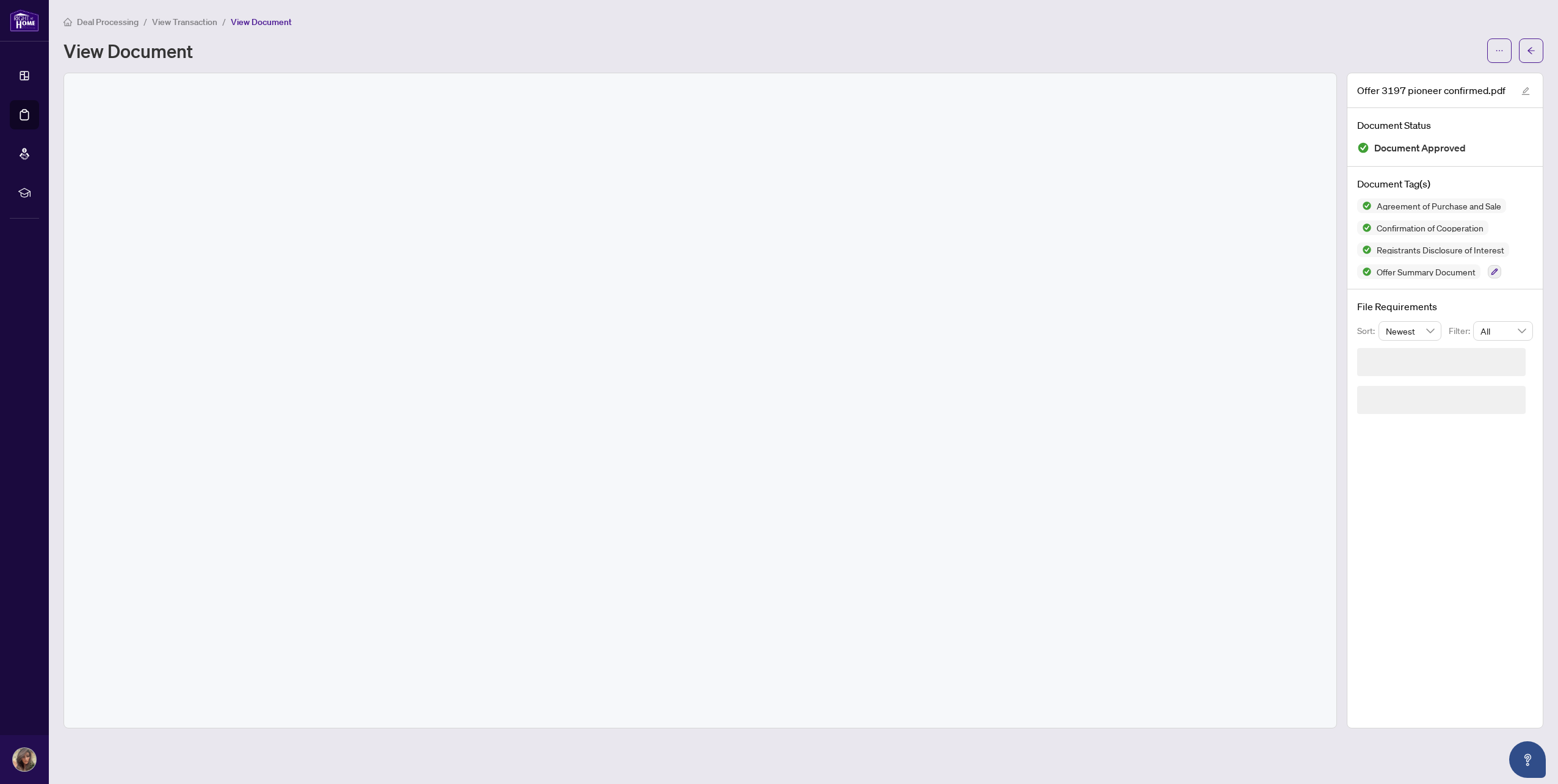
click at [1419, 36] on div "Deal Processing / View Transaction / View Document View Document" at bounding box center [803, 39] width 1480 height 48
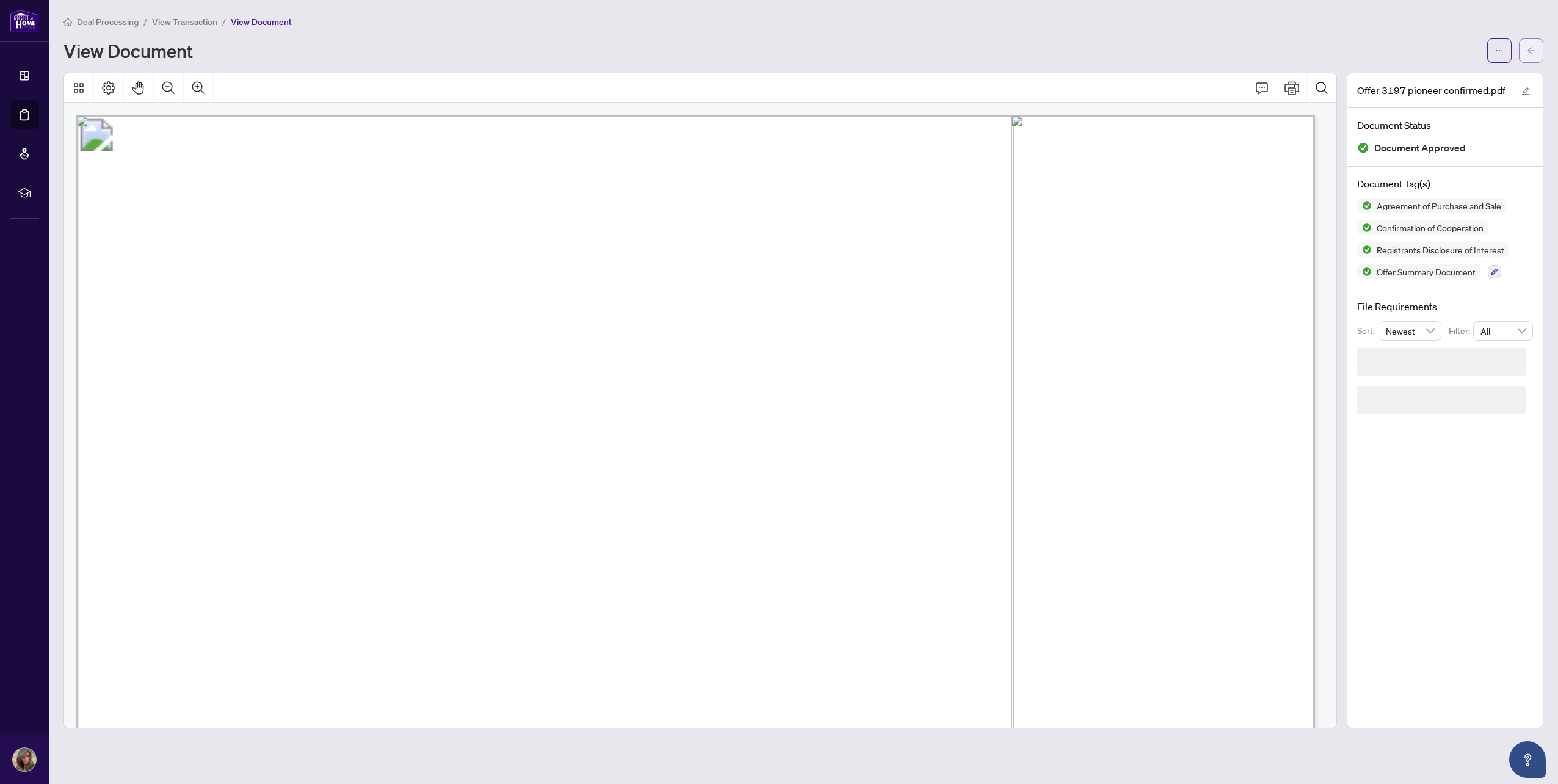
click at [1529, 47] on icon "arrow-left" at bounding box center [1531, 51] width 9 height 9
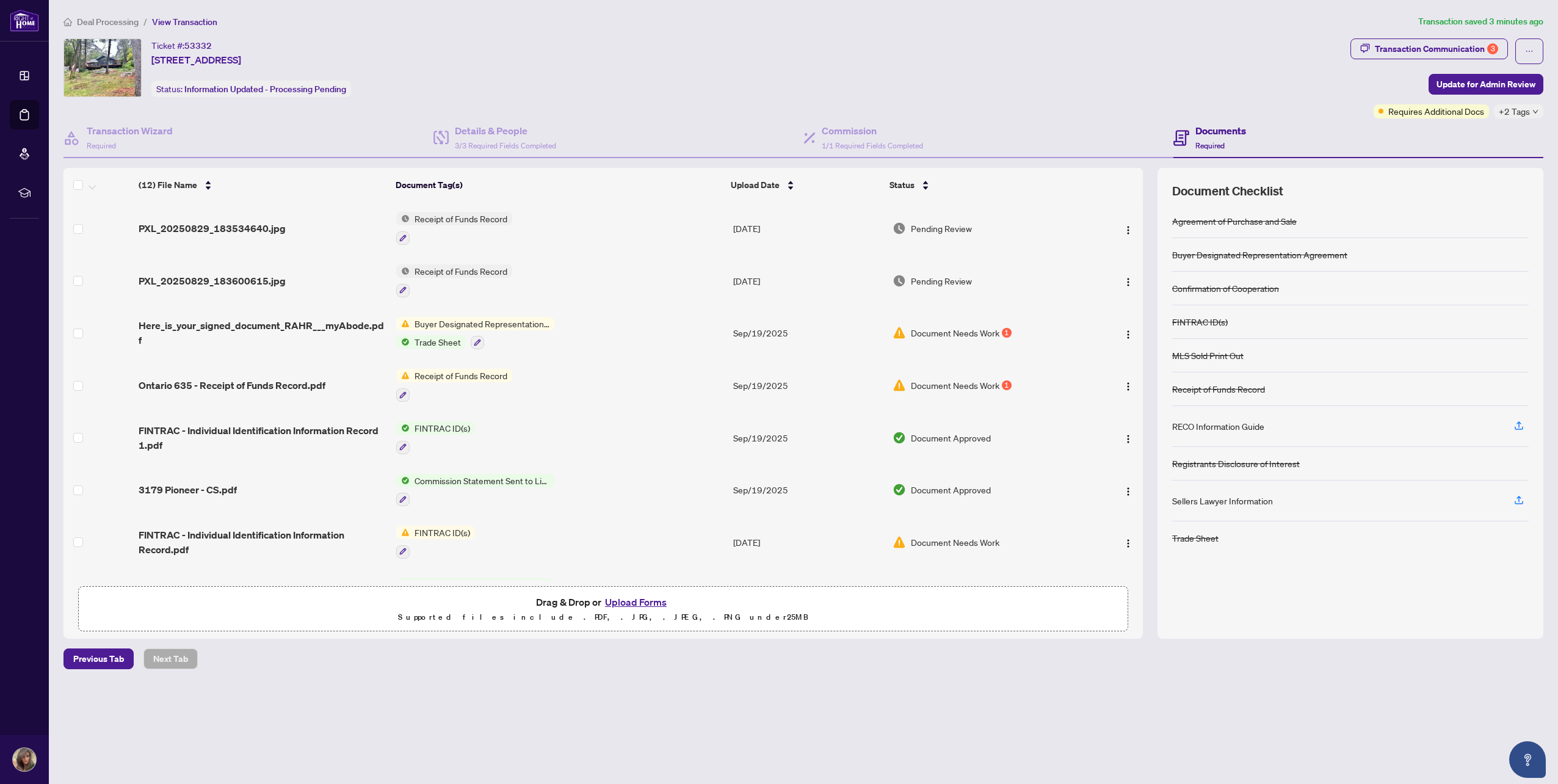
click at [450, 425] on span "FINTRAC ID(s)" at bounding box center [441, 428] width 65 height 13
click at [241, 420] on td "FINTRAC - Individual Identification Information Record 1.pdf" at bounding box center [263, 438] width 258 height 53
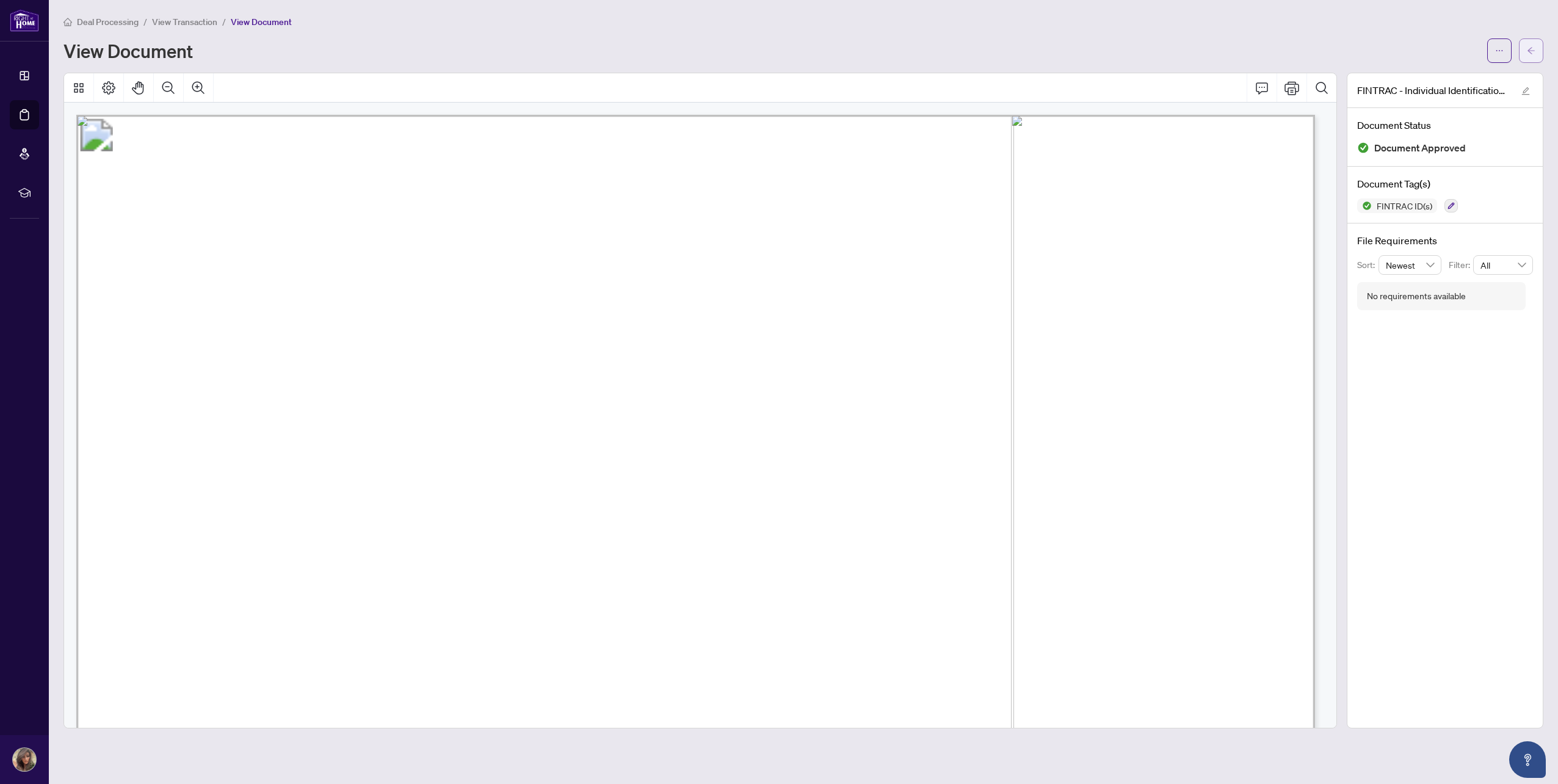
click at [1524, 57] on button "button" at bounding box center [1531, 51] width 24 height 24
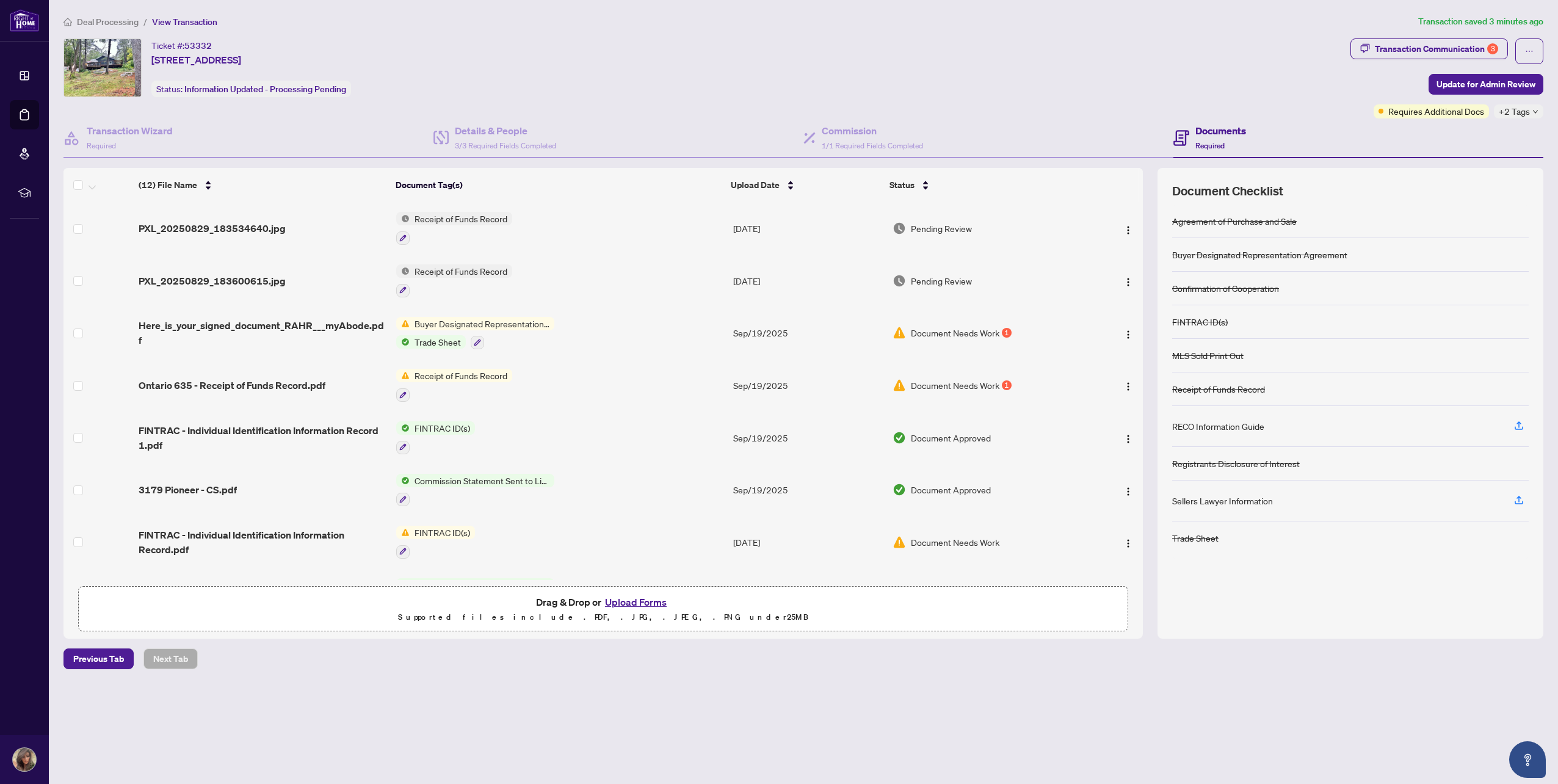
click at [441, 338] on span "Trade Sheet" at bounding box center [437, 342] width 56 height 13
click at [340, 331] on span "Here_is_your_signed_document_RAHR___myAbode.pdf" at bounding box center [262, 332] width 248 height 29
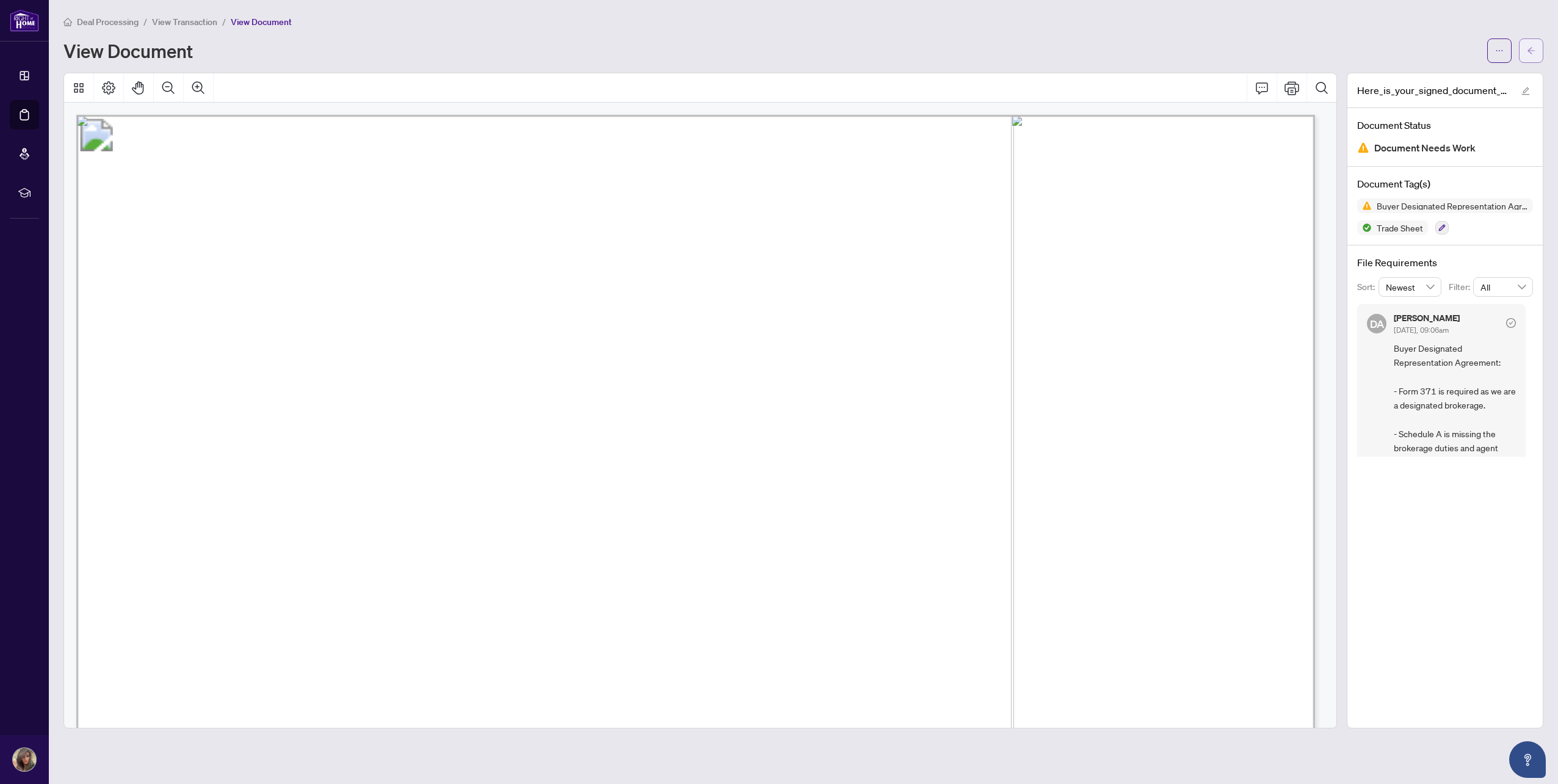
click at [1529, 55] on span "button" at bounding box center [1531, 51] width 9 height 20
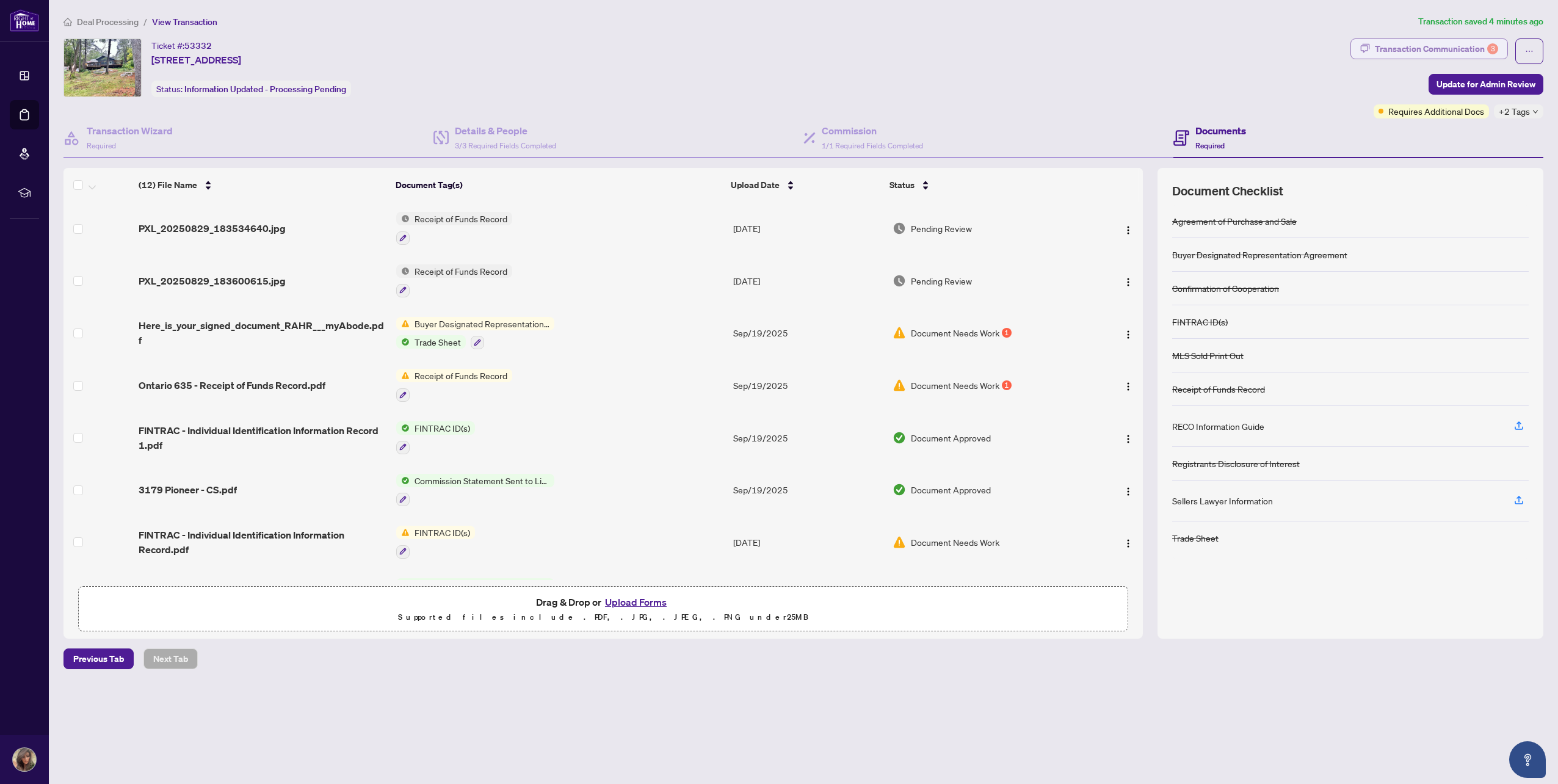
click at [1445, 43] on div "Transaction Communication 3" at bounding box center [1436, 48] width 123 height 20
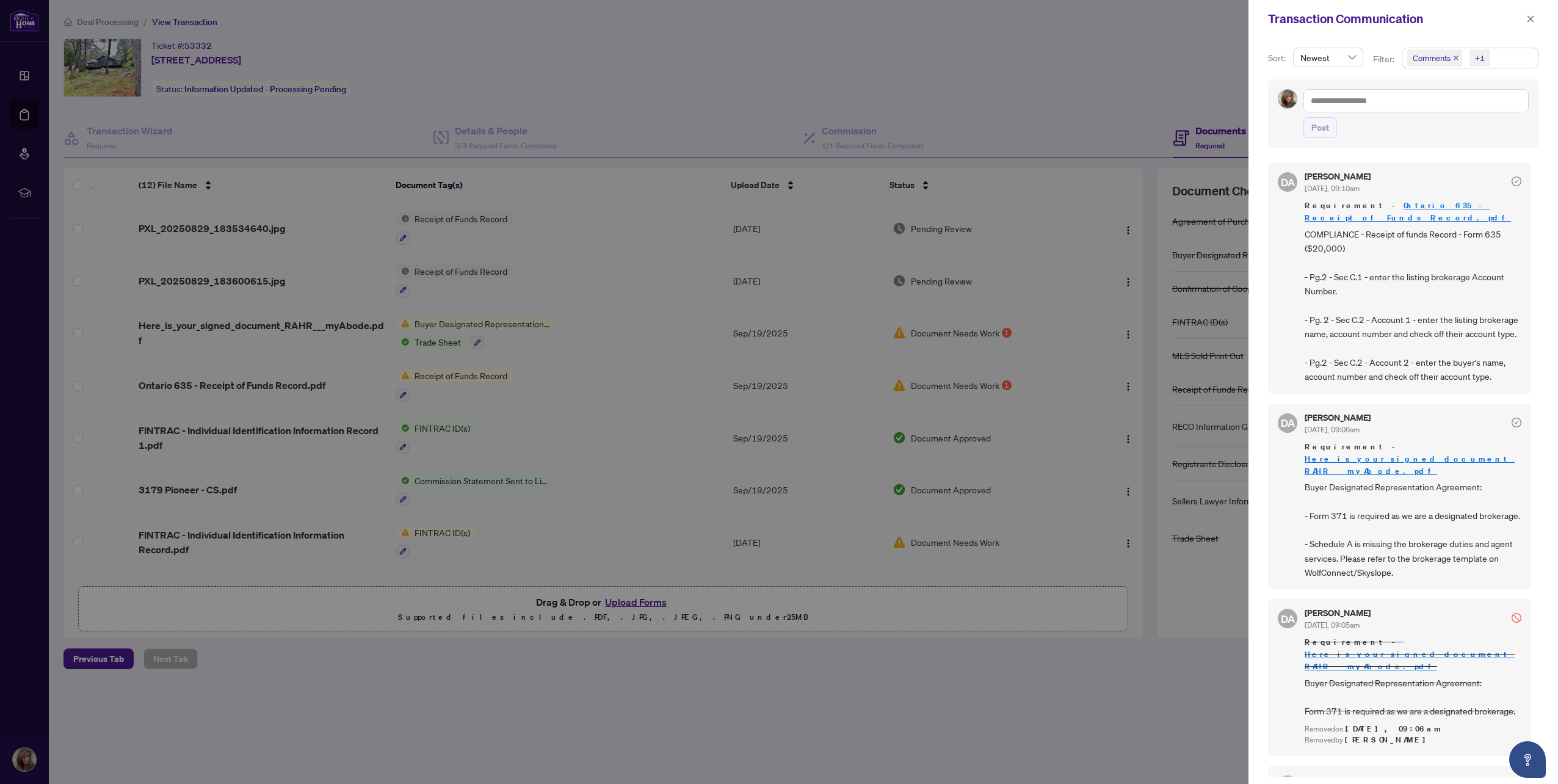
click at [898, 86] on div at bounding box center [779, 392] width 1558 height 784
click at [947, 91] on div at bounding box center [779, 392] width 1558 height 784
click at [582, 81] on div at bounding box center [779, 392] width 1558 height 784
click at [242, 380] on div at bounding box center [779, 392] width 1558 height 784
click at [271, 384] on div at bounding box center [779, 392] width 1558 height 784
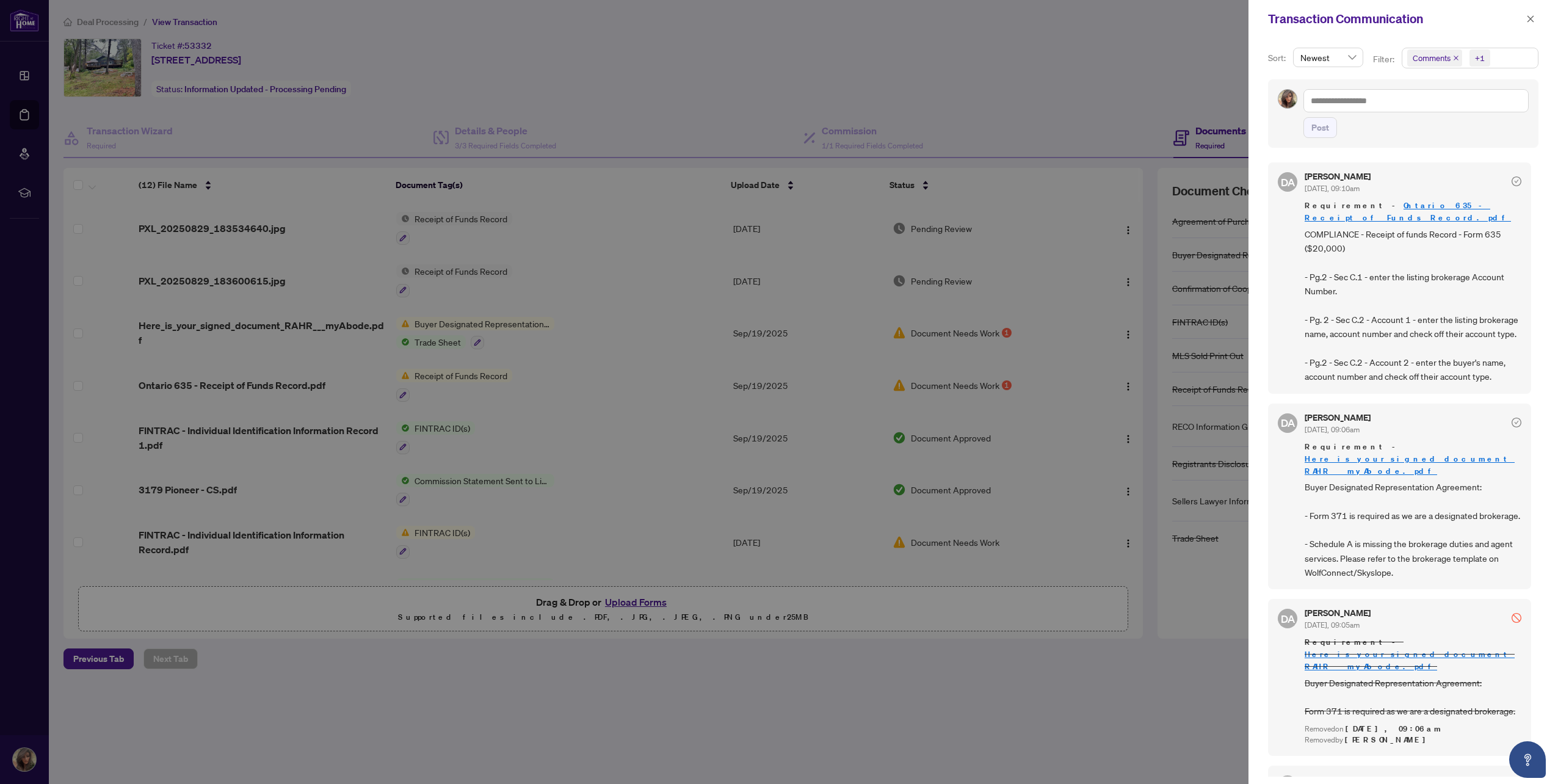
click at [1401, 207] on link "Ontario 635 - Receipt of Funds Record.pdf" at bounding box center [1408, 211] width 206 height 23
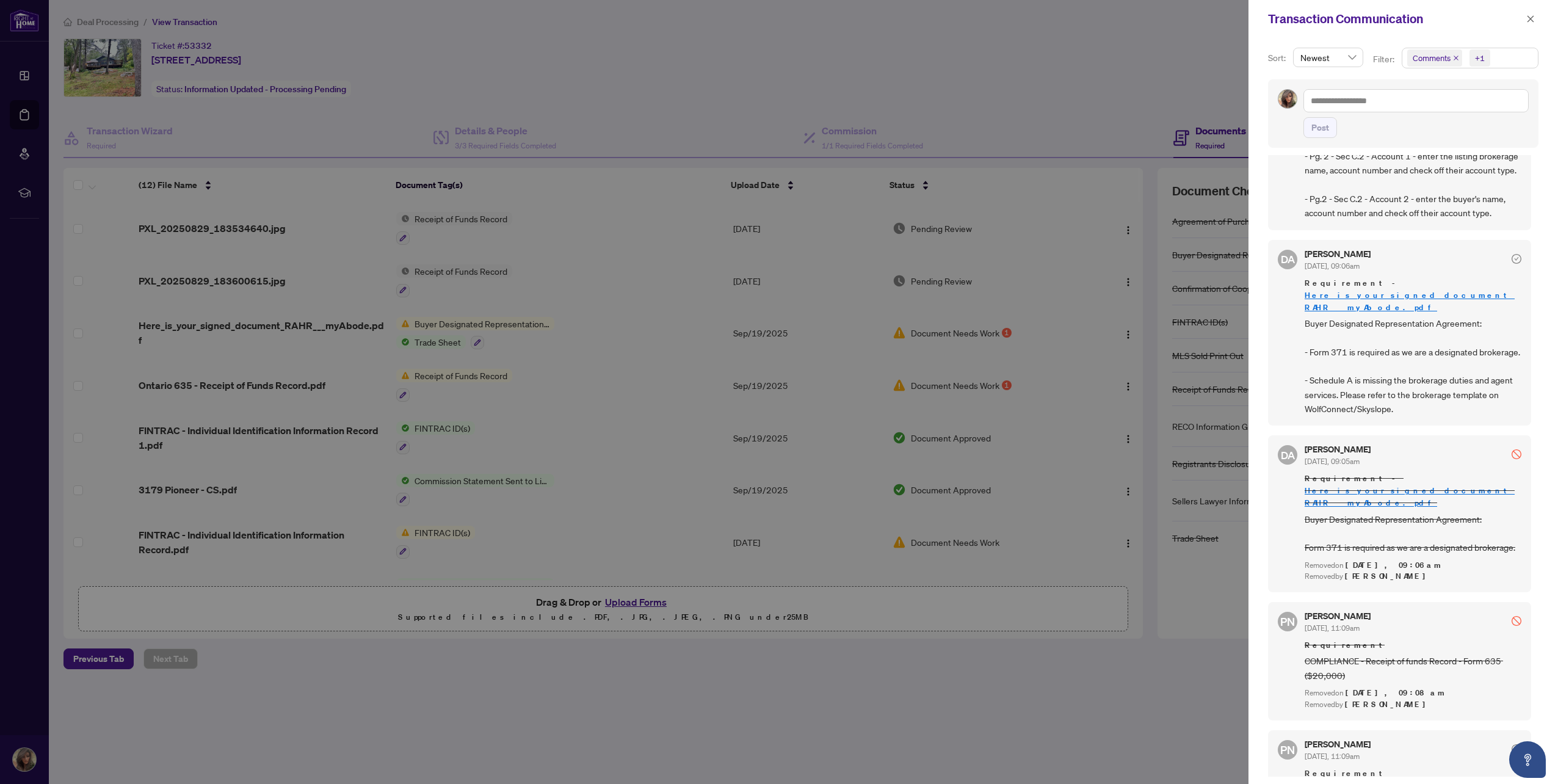
scroll to position [244, 0]
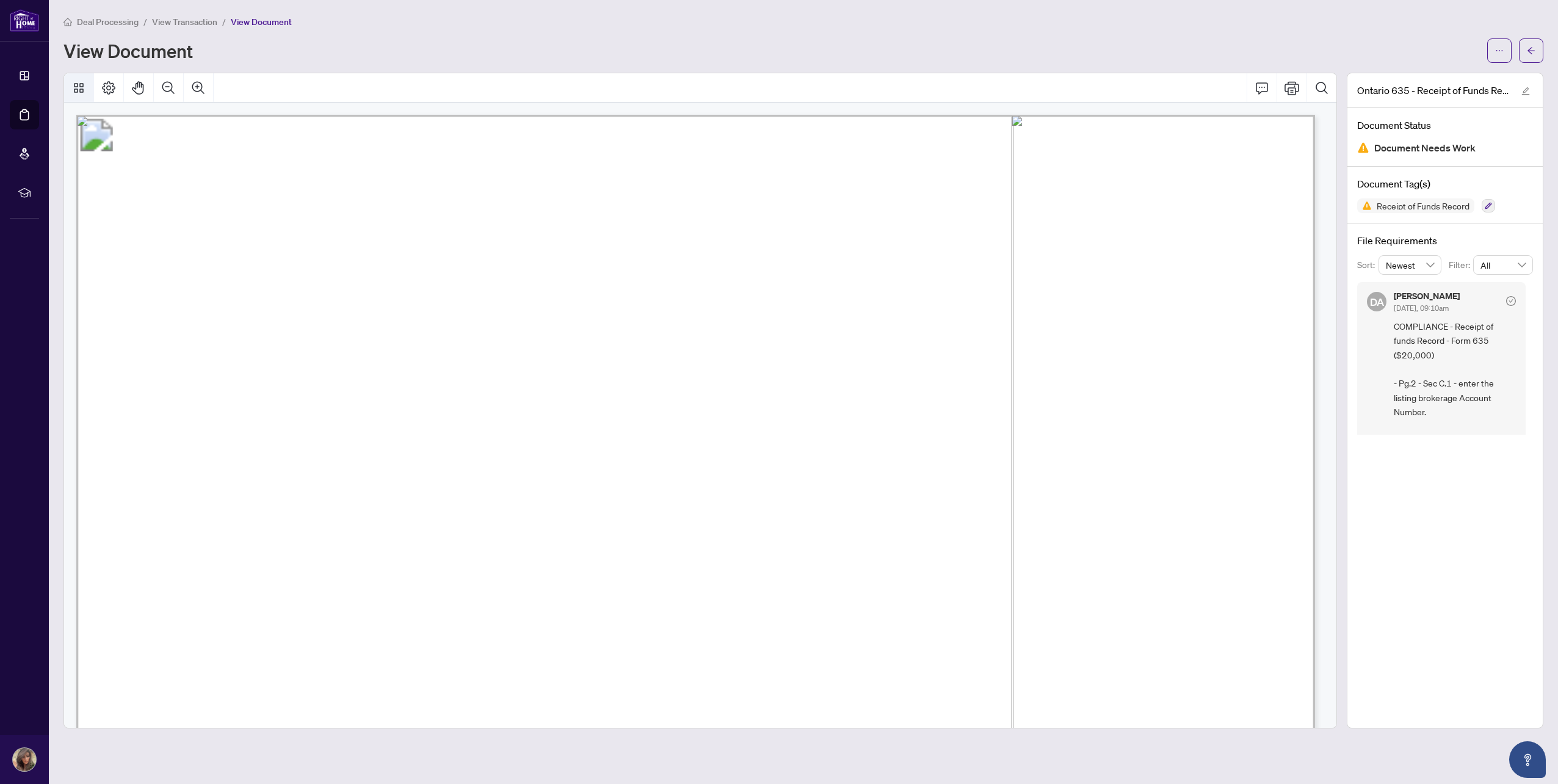
click at [89, 93] on button "Thumbnails" at bounding box center [79, 88] width 29 height 29
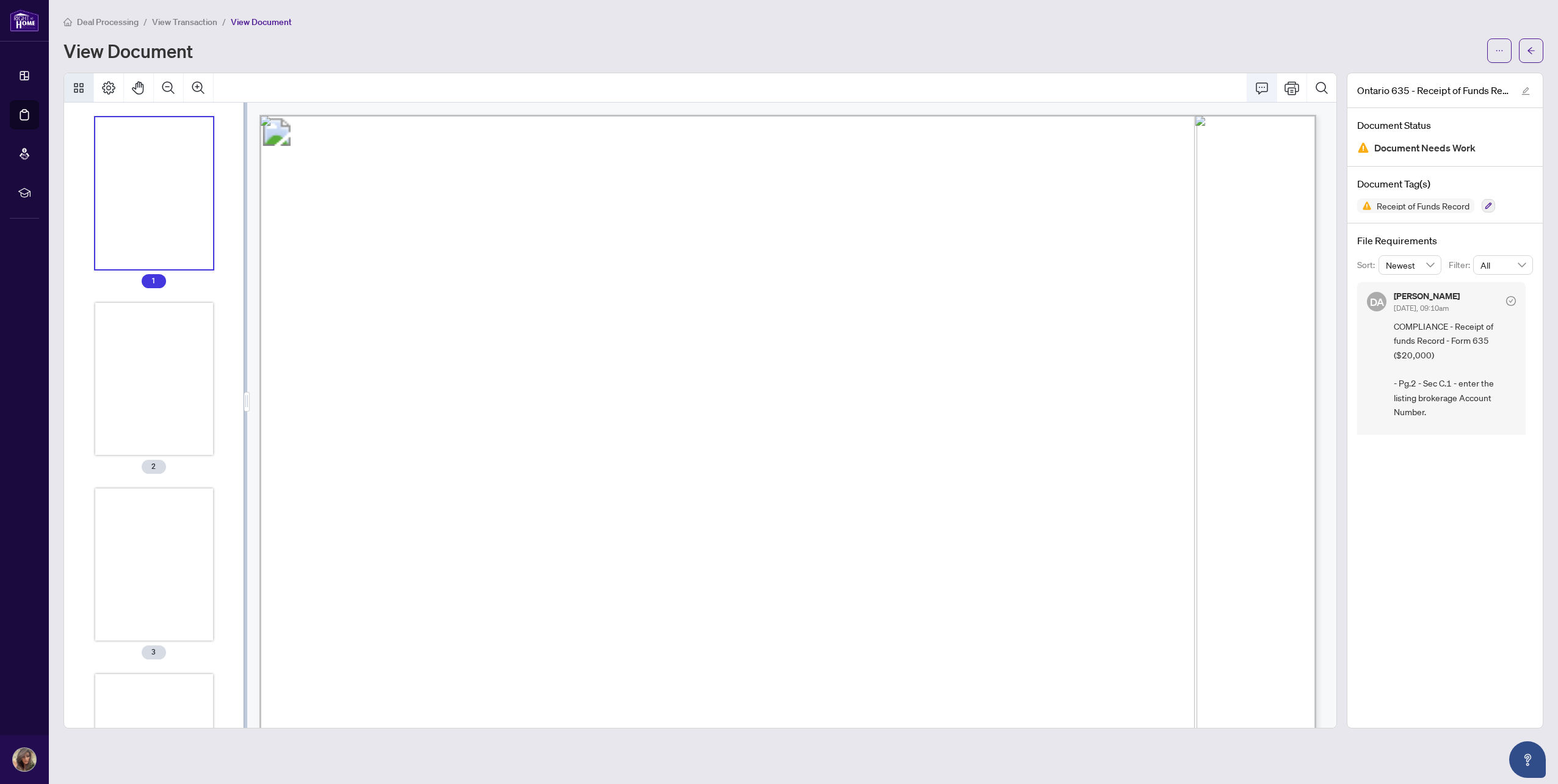
click at [1281, 86] on button "Print" at bounding box center [1292, 88] width 29 height 29
click at [1519, 58] on button "button" at bounding box center [1531, 51] width 24 height 24
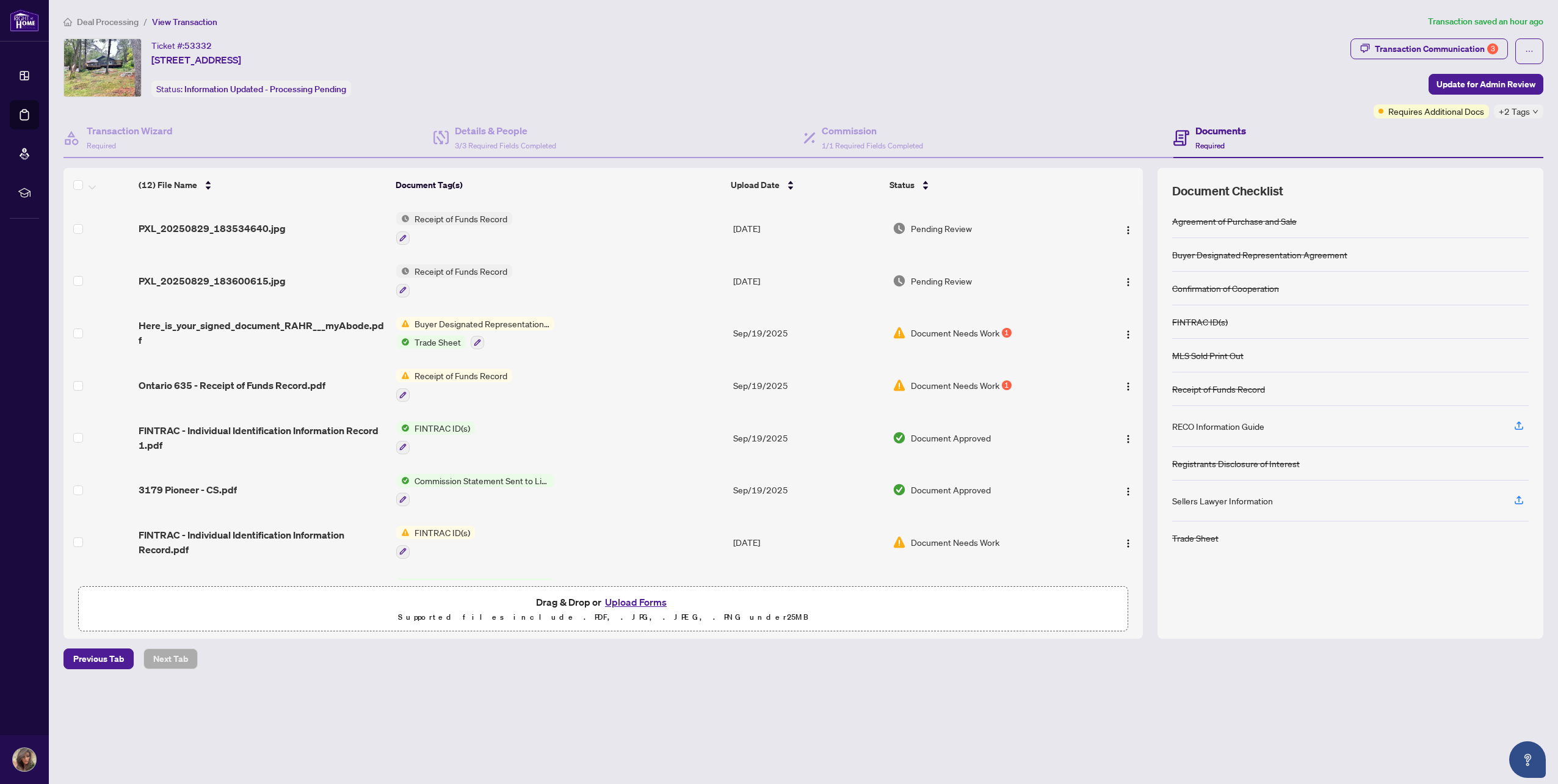
click at [633, 598] on button "Upload Forms" at bounding box center [636, 602] width 69 height 16
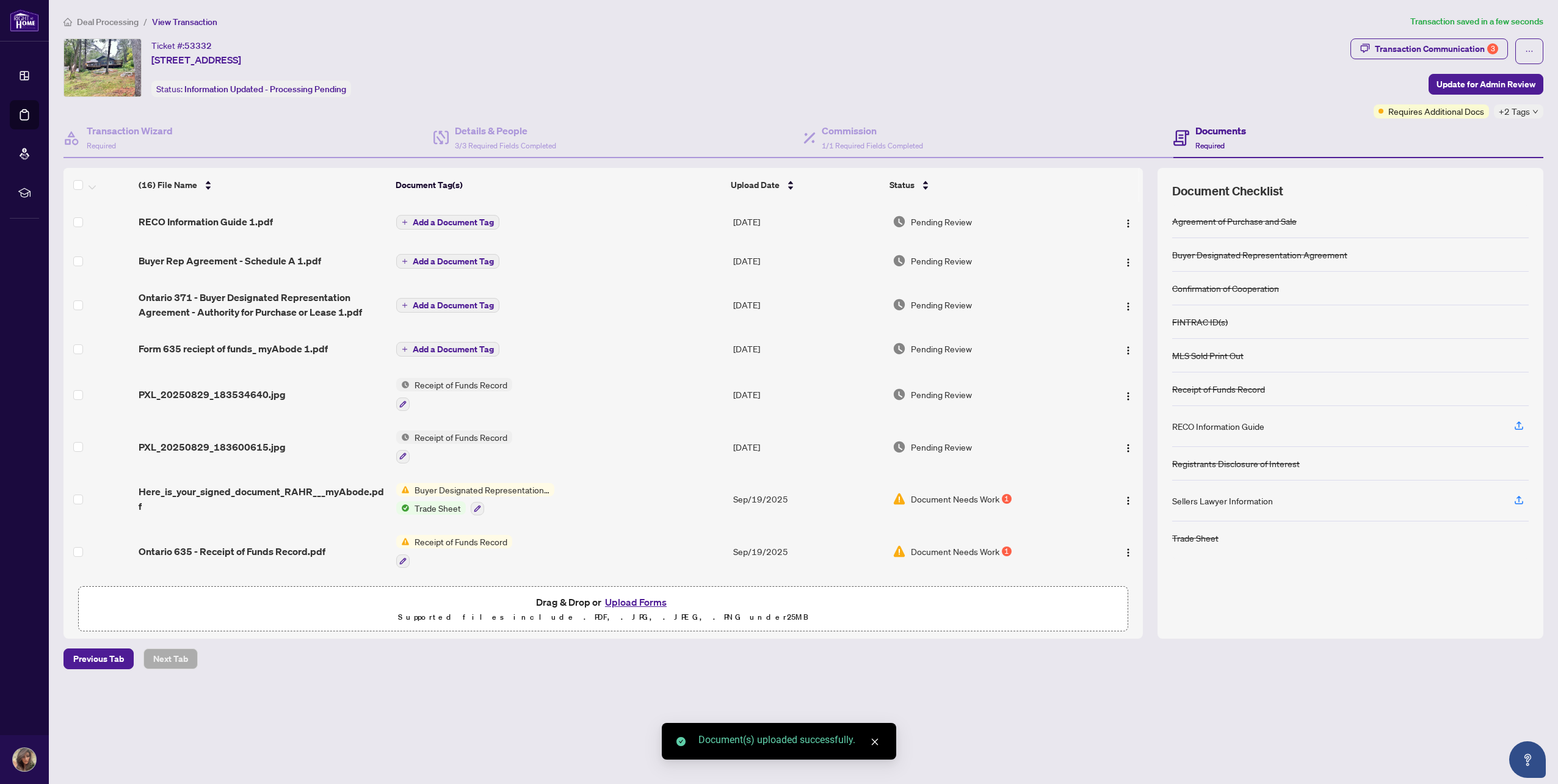
click at [452, 218] on span "Add a Document Tag" at bounding box center [453, 223] width 81 height 9
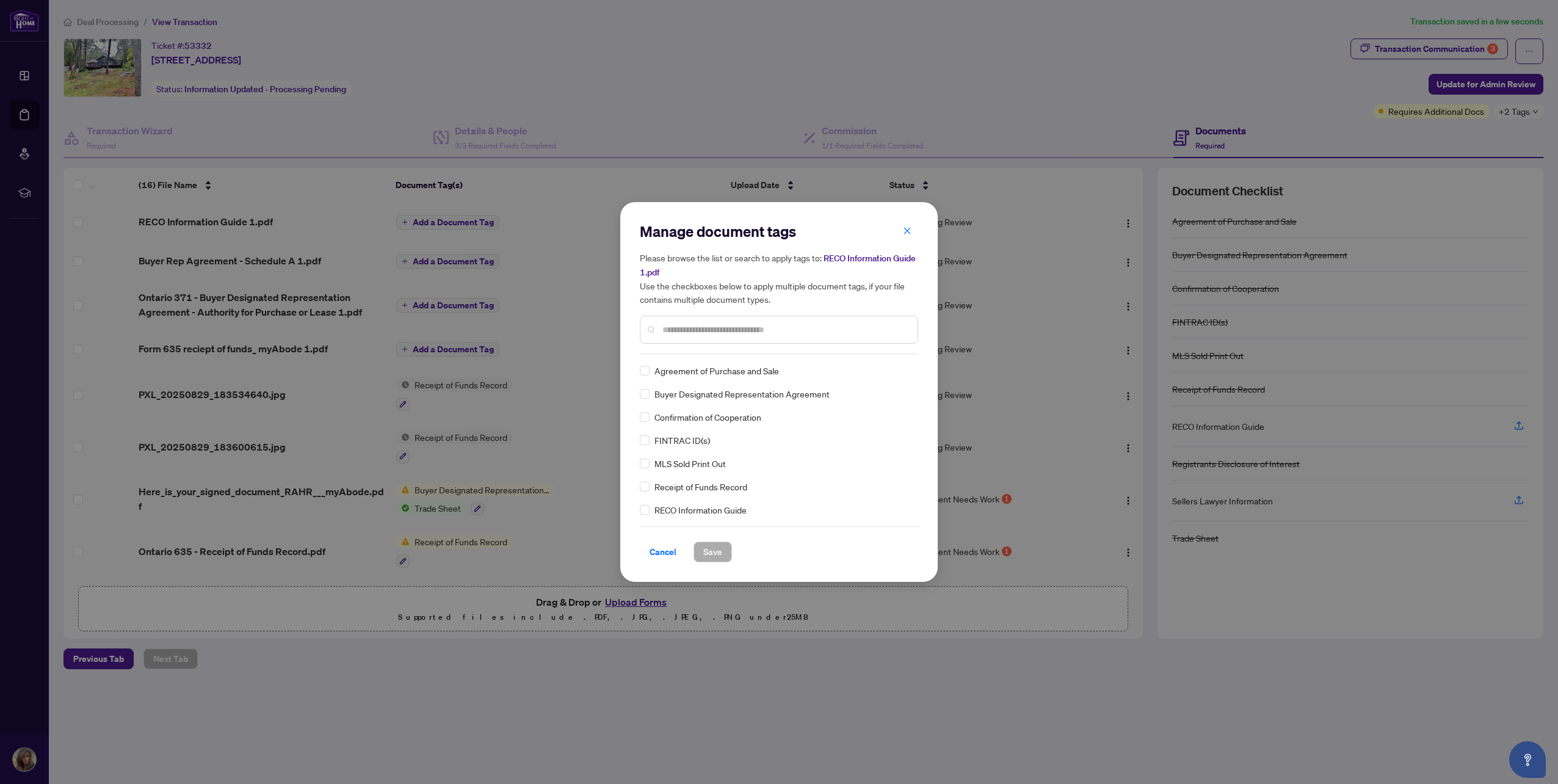
click at [708, 507] on span "RECO Information Guide" at bounding box center [701, 509] width 92 height 13
click at [704, 553] on span "Save" at bounding box center [713, 551] width 19 height 20
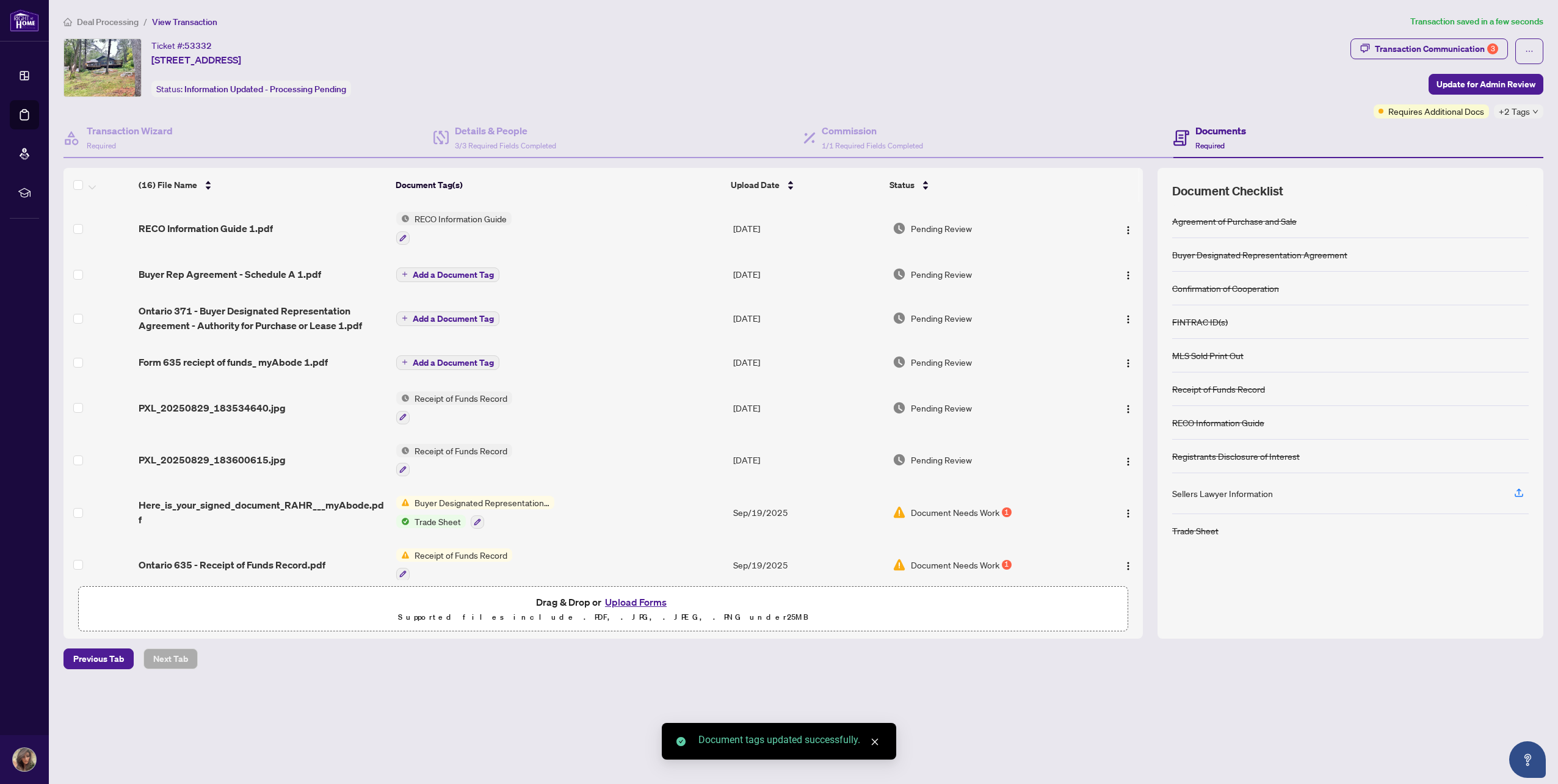
click at [458, 274] on span "Add a Document Tag" at bounding box center [453, 275] width 81 height 9
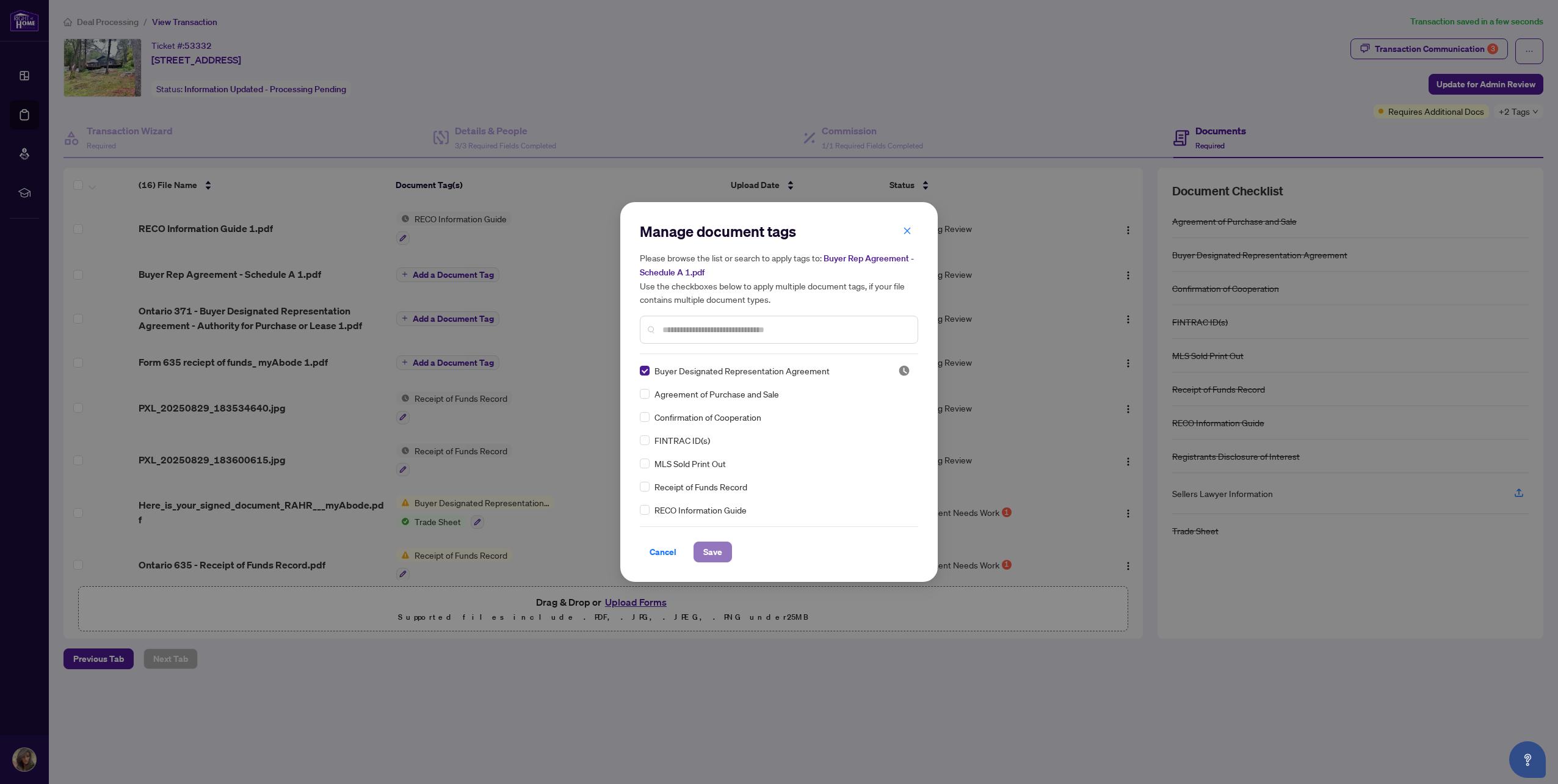
click at [714, 553] on span "Save" at bounding box center [713, 551] width 19 height 20
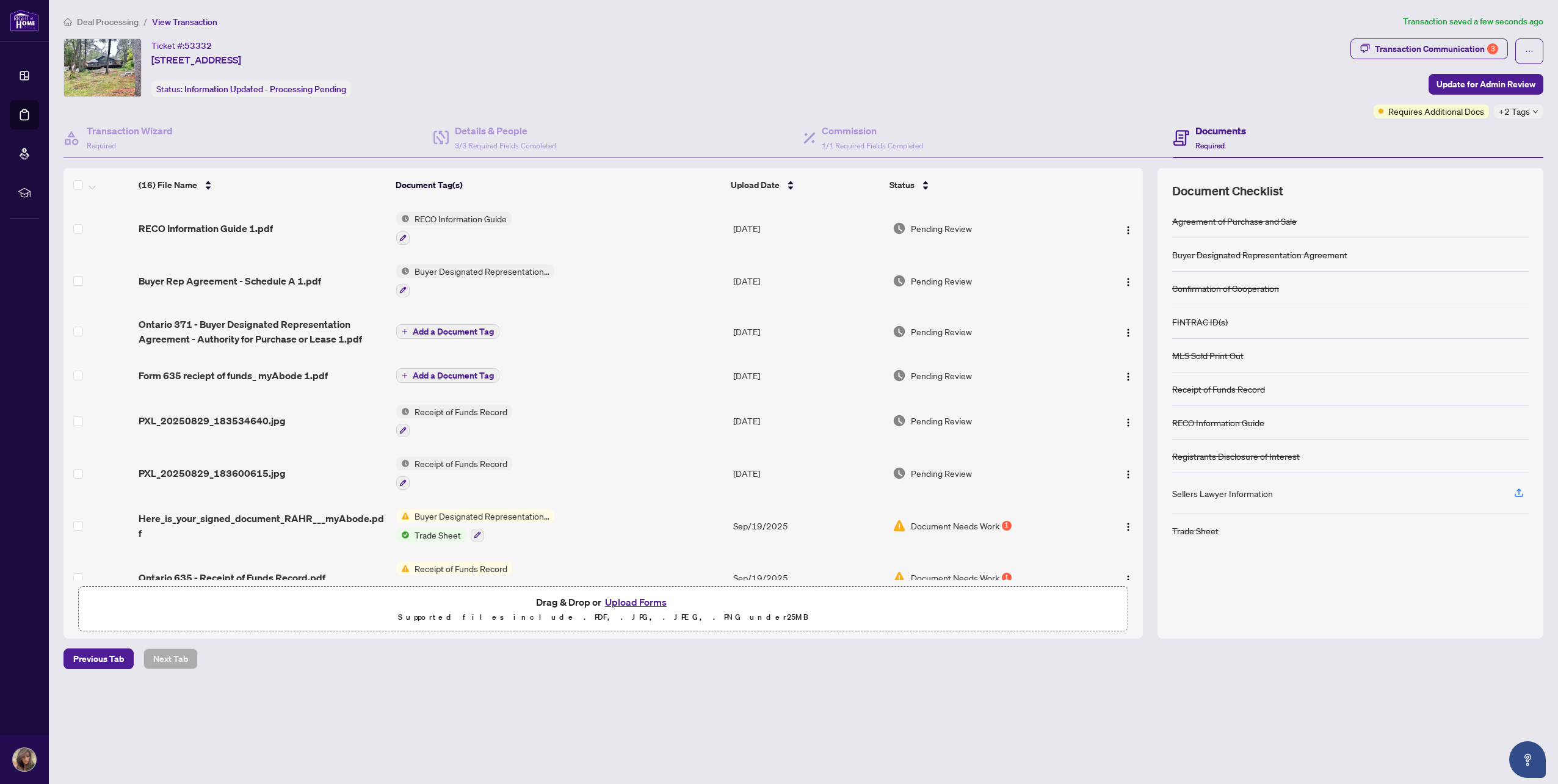
click at [446, 332] on span "Add a Document Tag" at bounding box center [453, 332] width 81 height 9
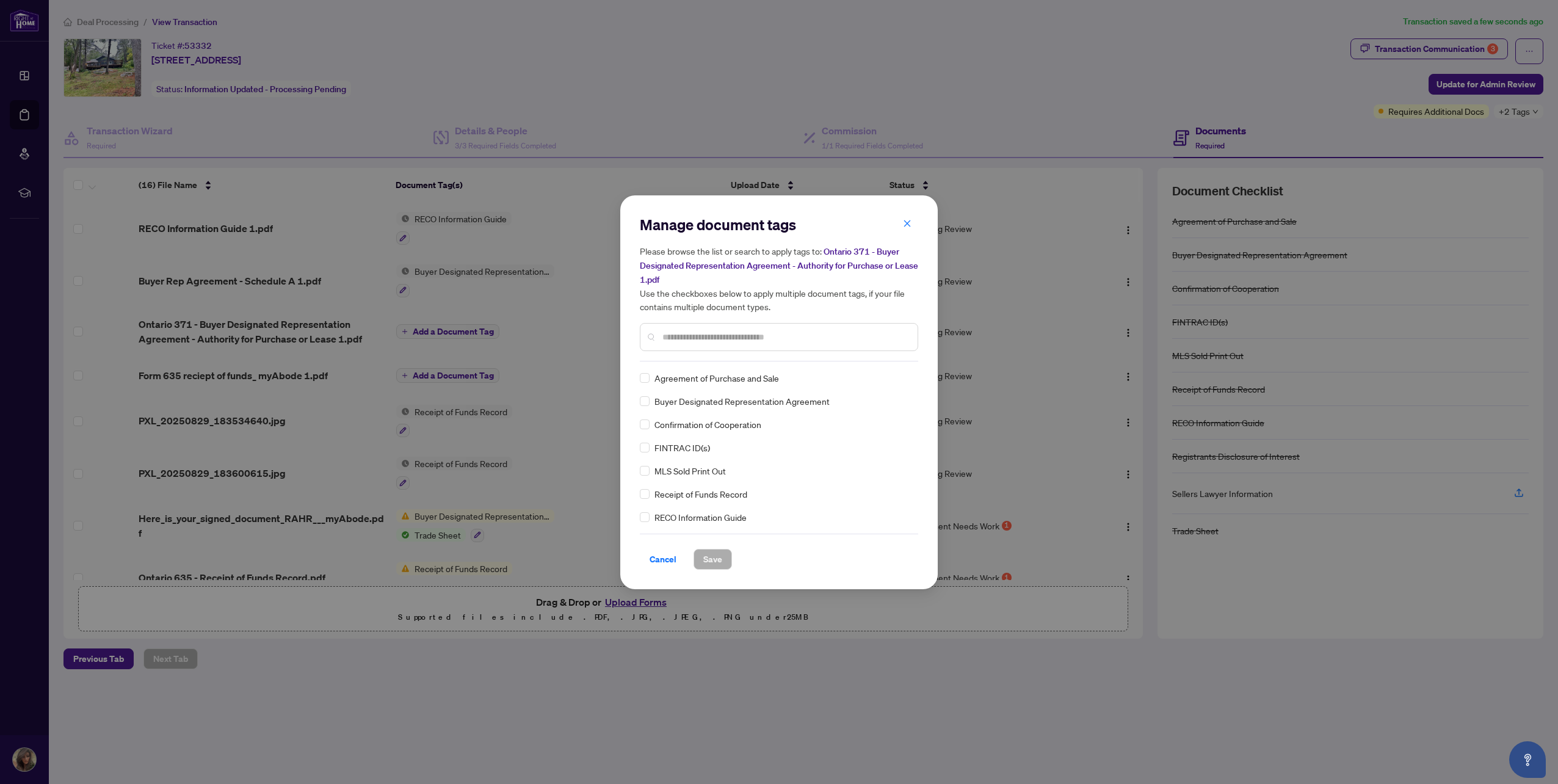
click at [689, 398] on span "Buyer Designated Representation Agreement" at bounding box center [742, 401] width 175 height 13
click at [704, 556] on span "Save" at bounding box center [713, 559] width 19 height 20
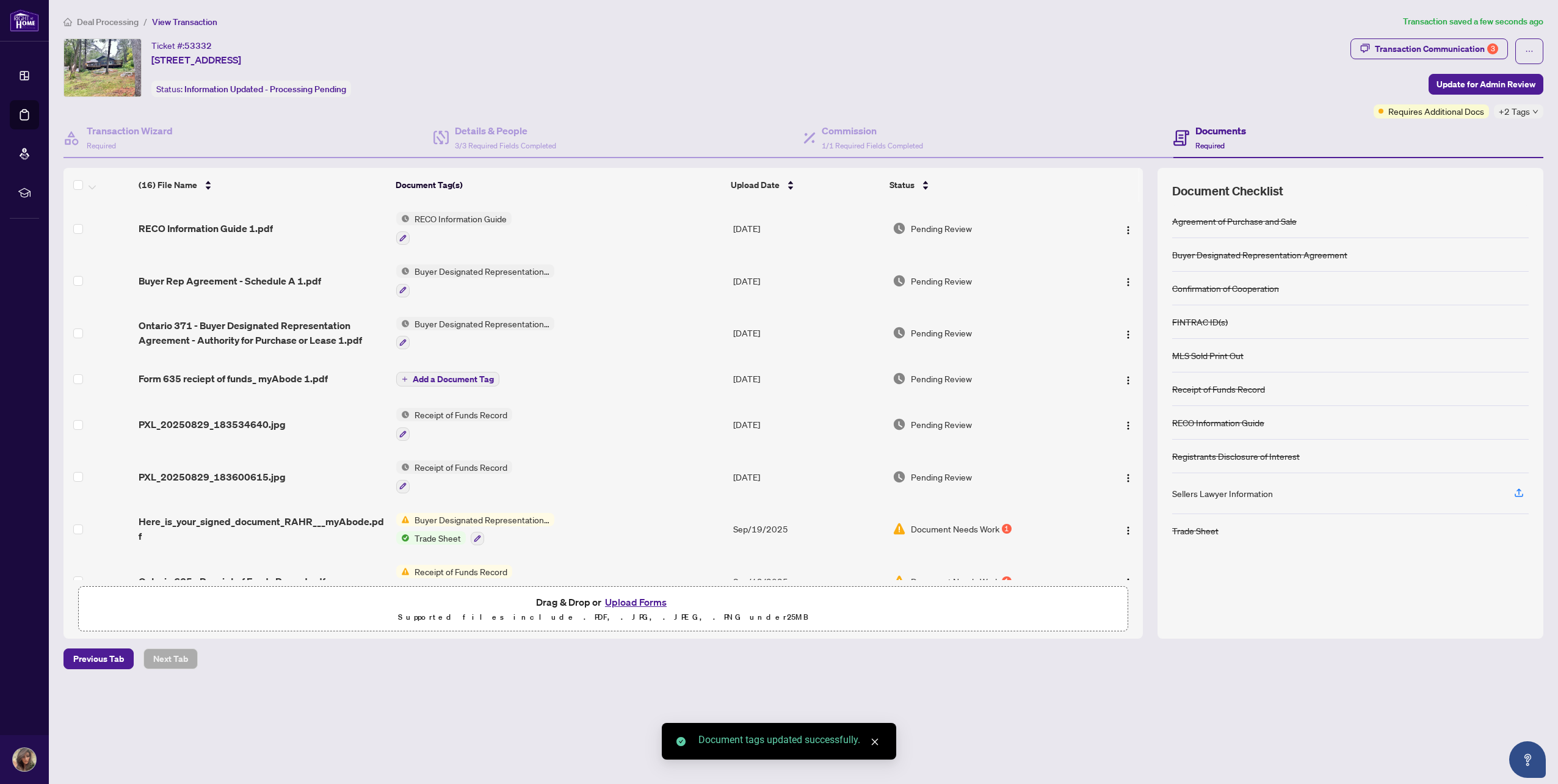
click at [447, 376] on span "Add a Document Tag" at bounding box center [453, 379] width 81 height 9
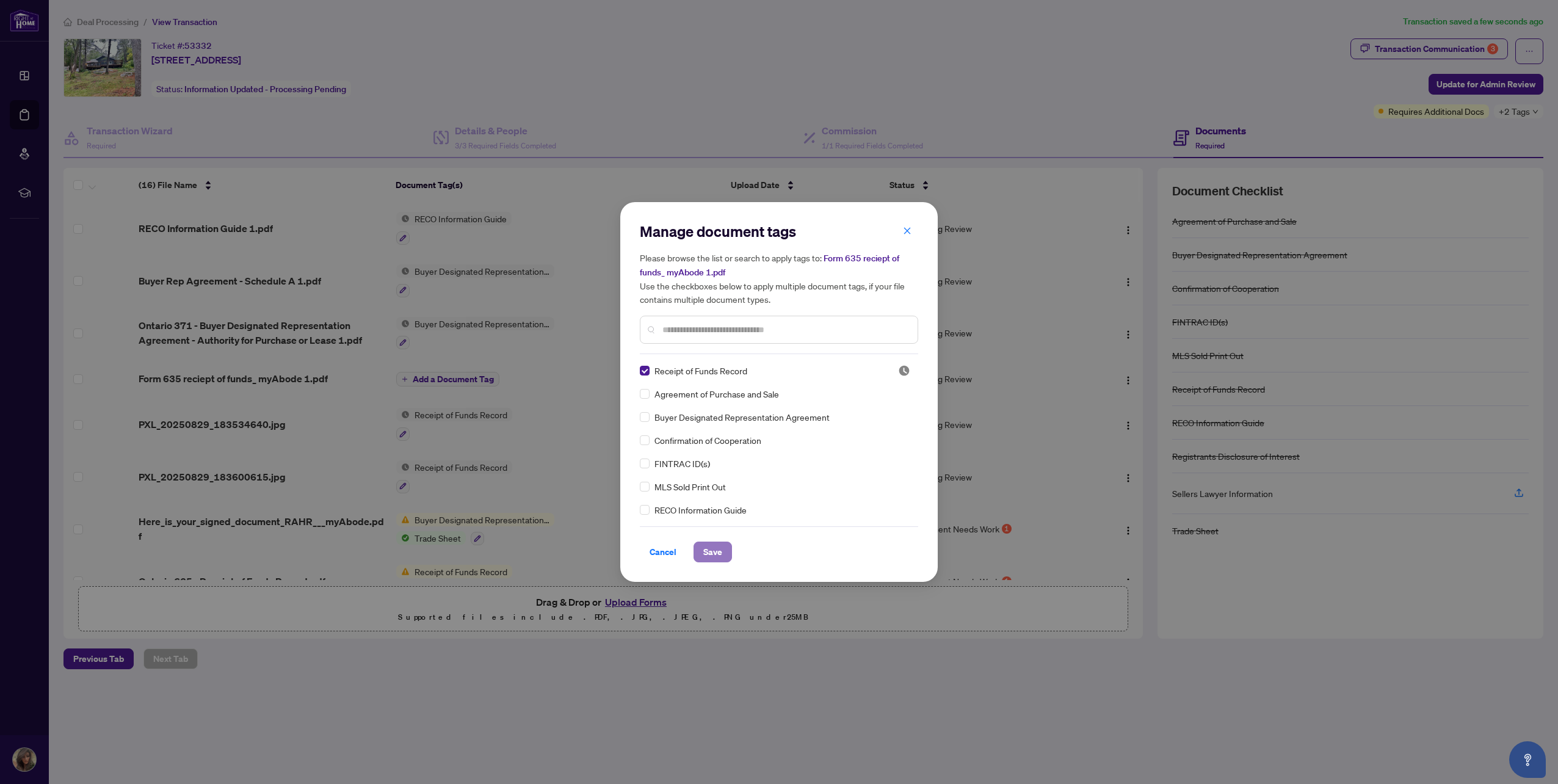
click at [709, 556] on span "Save" at bounding box center [713, 551] width 19 height 20
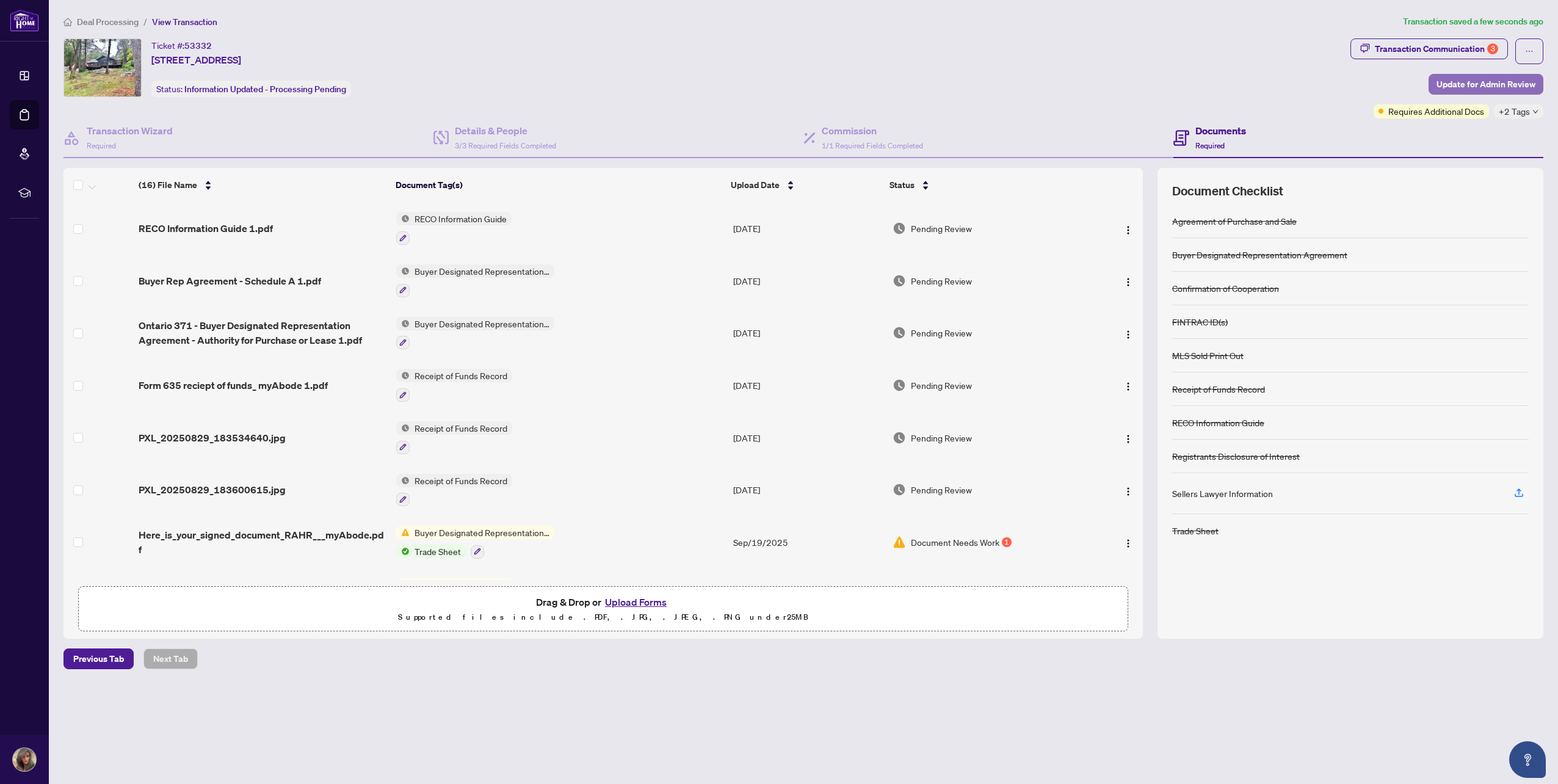
click at [1475, 86] on span "Update for Admin Review" at bounding box center [1486, 84] width 99 height 20
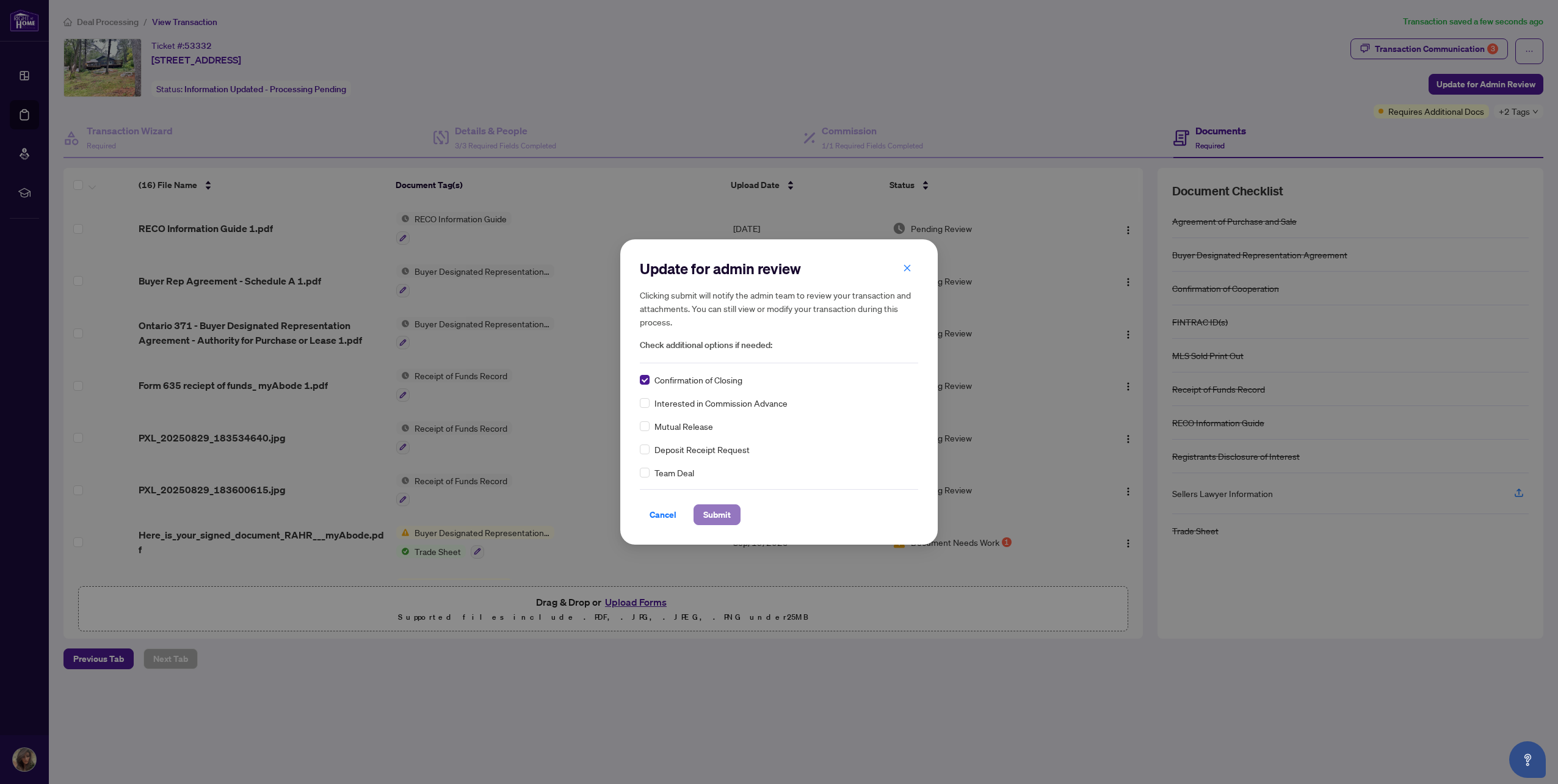
click at [715, 515] on span "Submit" at bounding box center [718, 515] width 28 height 20
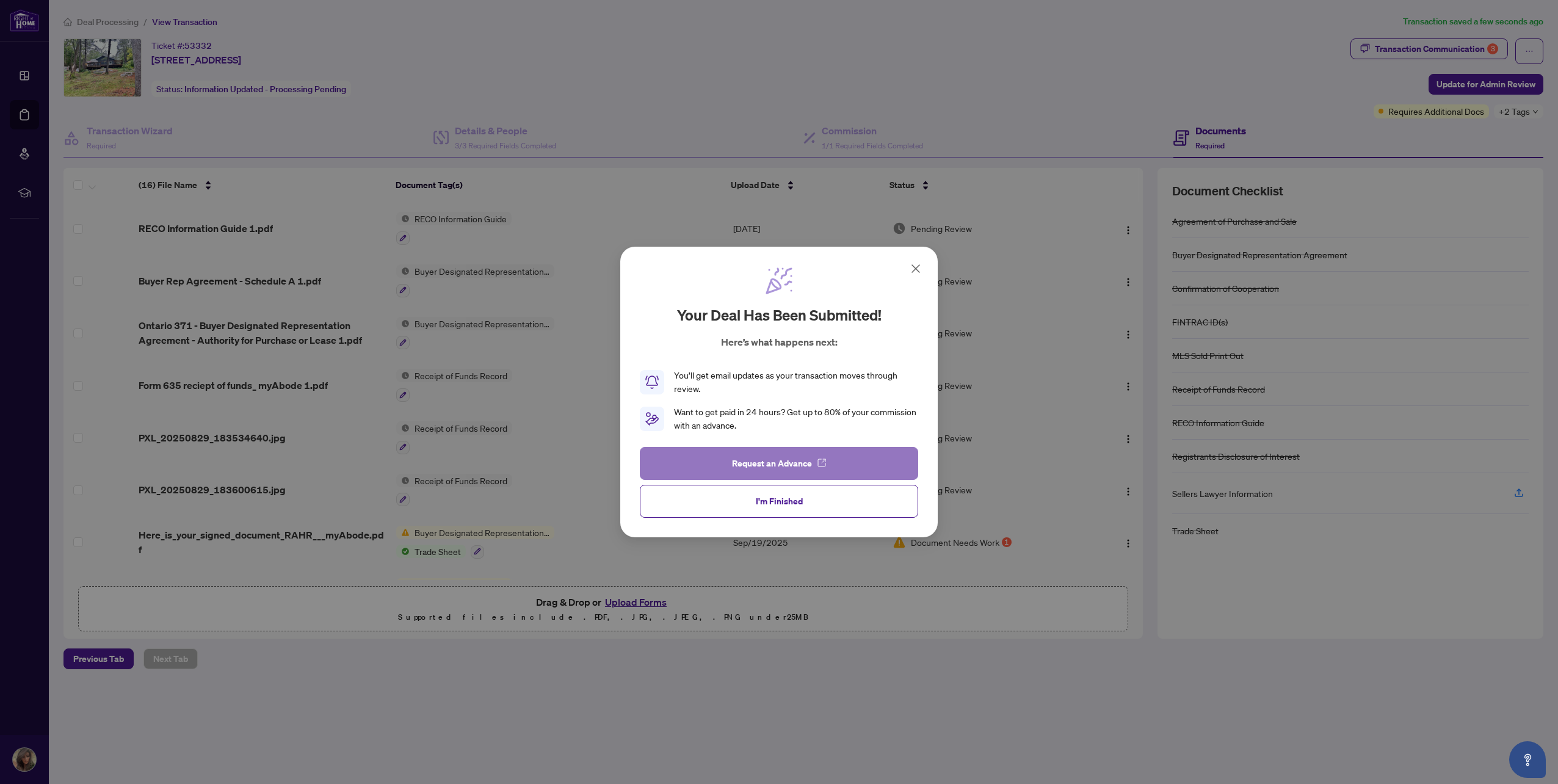
click at [773, 465] on span "Request an Advance" at bounding box center [772, 463] width 80 height 20
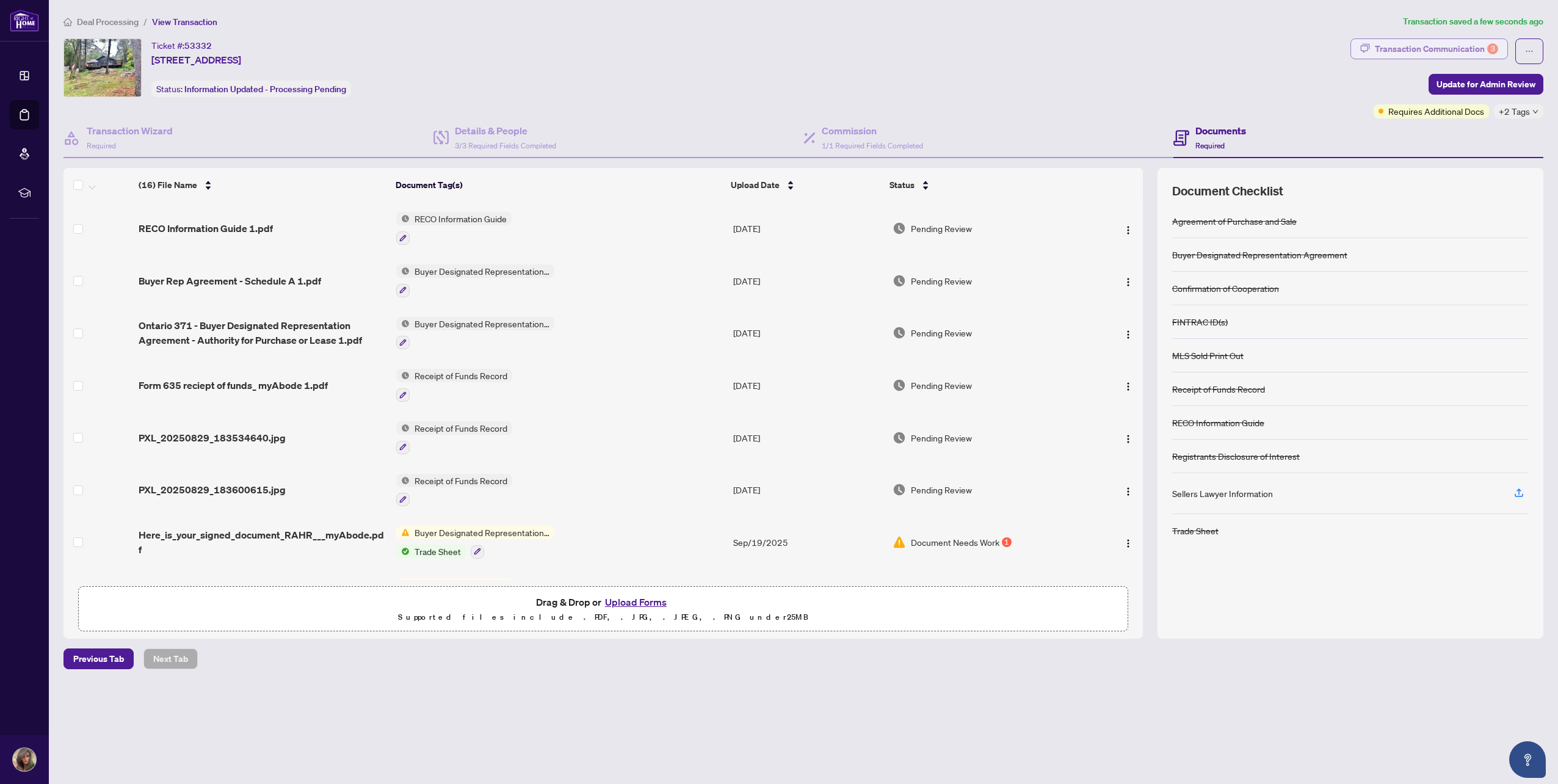
click at [1417, 45] on div "Transaction Communication 3" at bounding box center [1436, 48] width 123 height 20
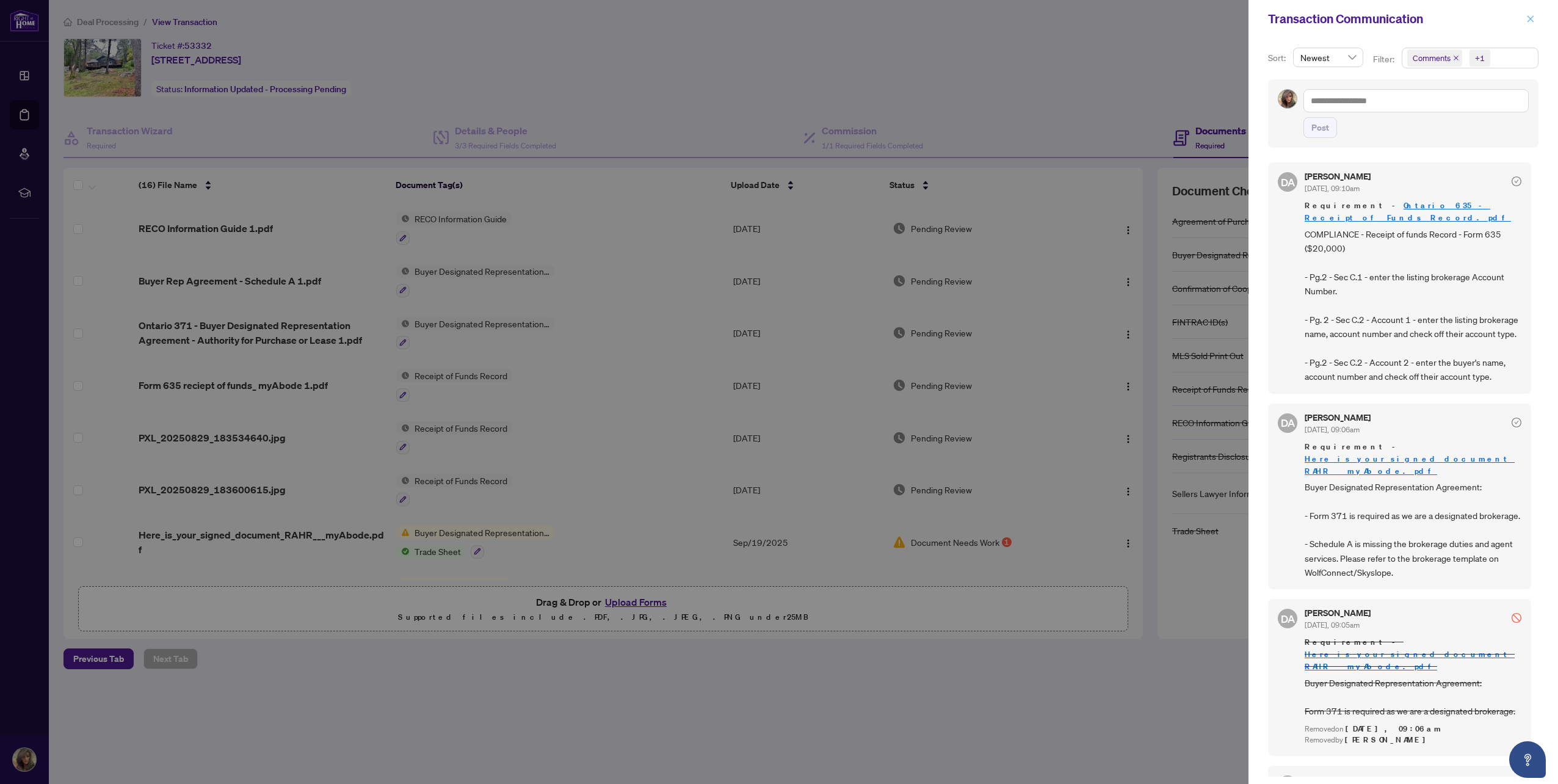
click at [1538, 19] on div "Transaction Communication" at bounding box center [1403, 19] width 310 height 38
